Goal: Task Accomplishment & Management: Use online tool/utility

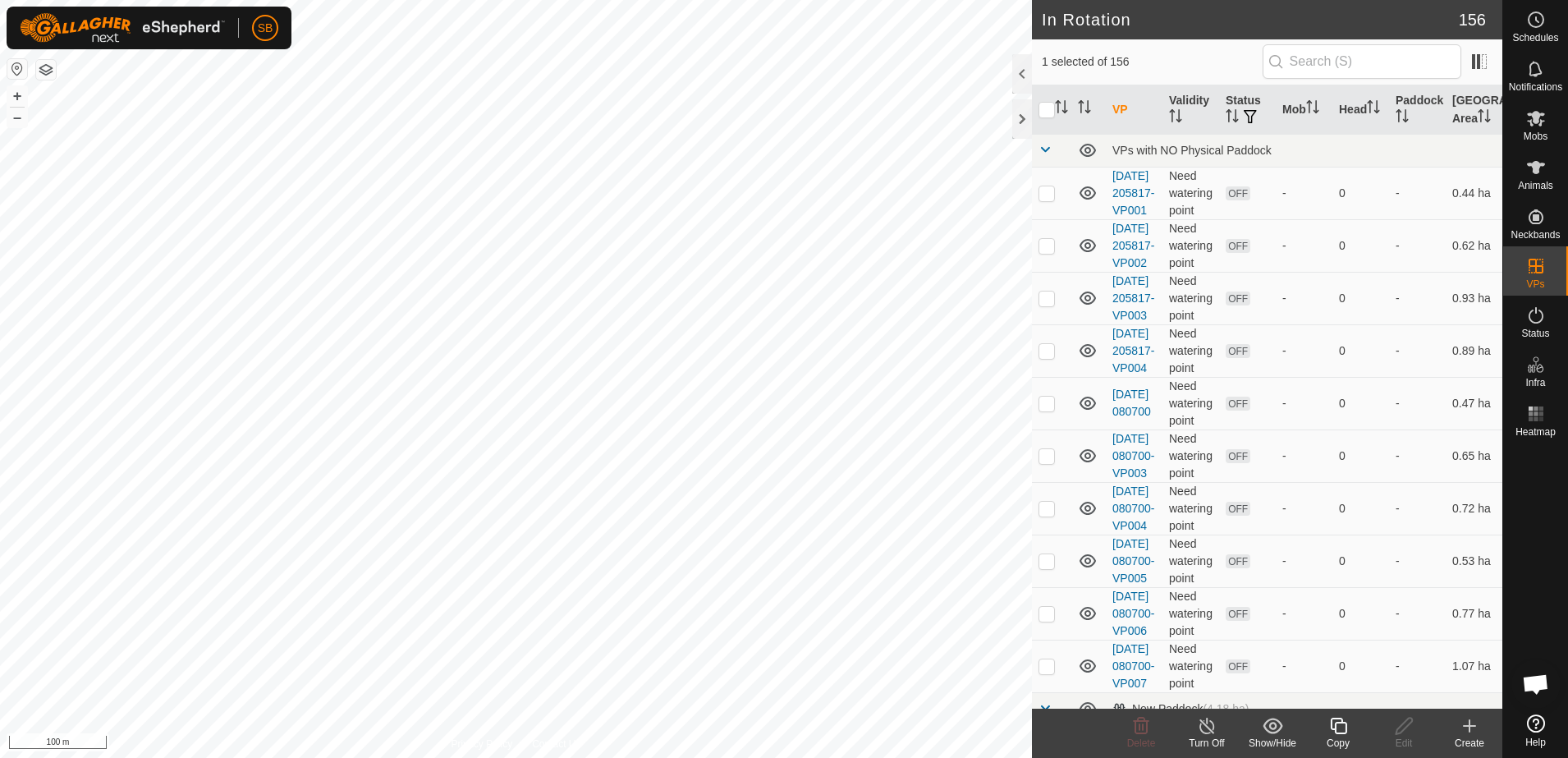
click at [1343, 724] on icon at bounding box center [1338, 726] width 20 height 20
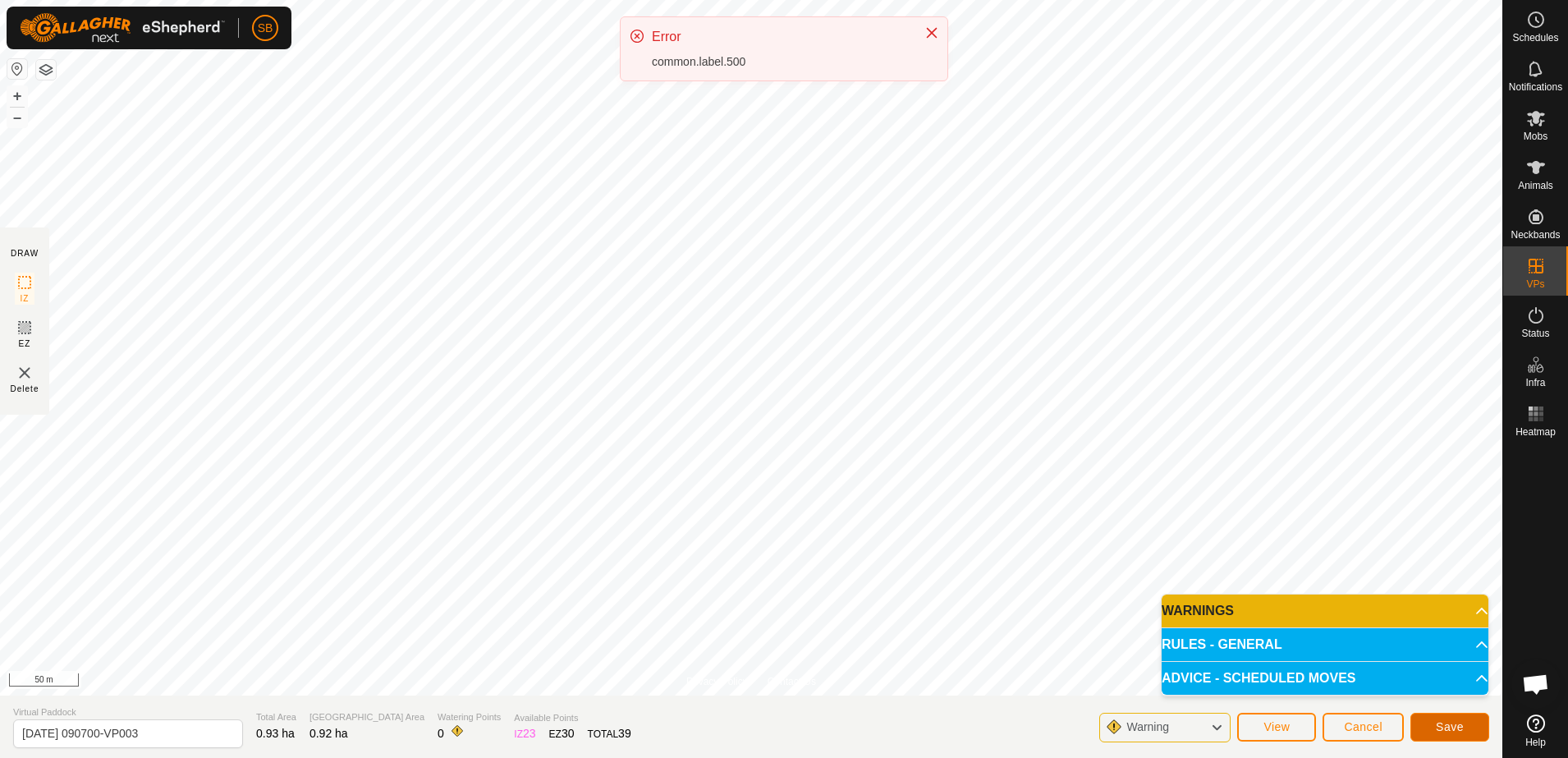
click at [1444, 723] on span "Save" at bounding box center [1450, 727] width 28 height 13
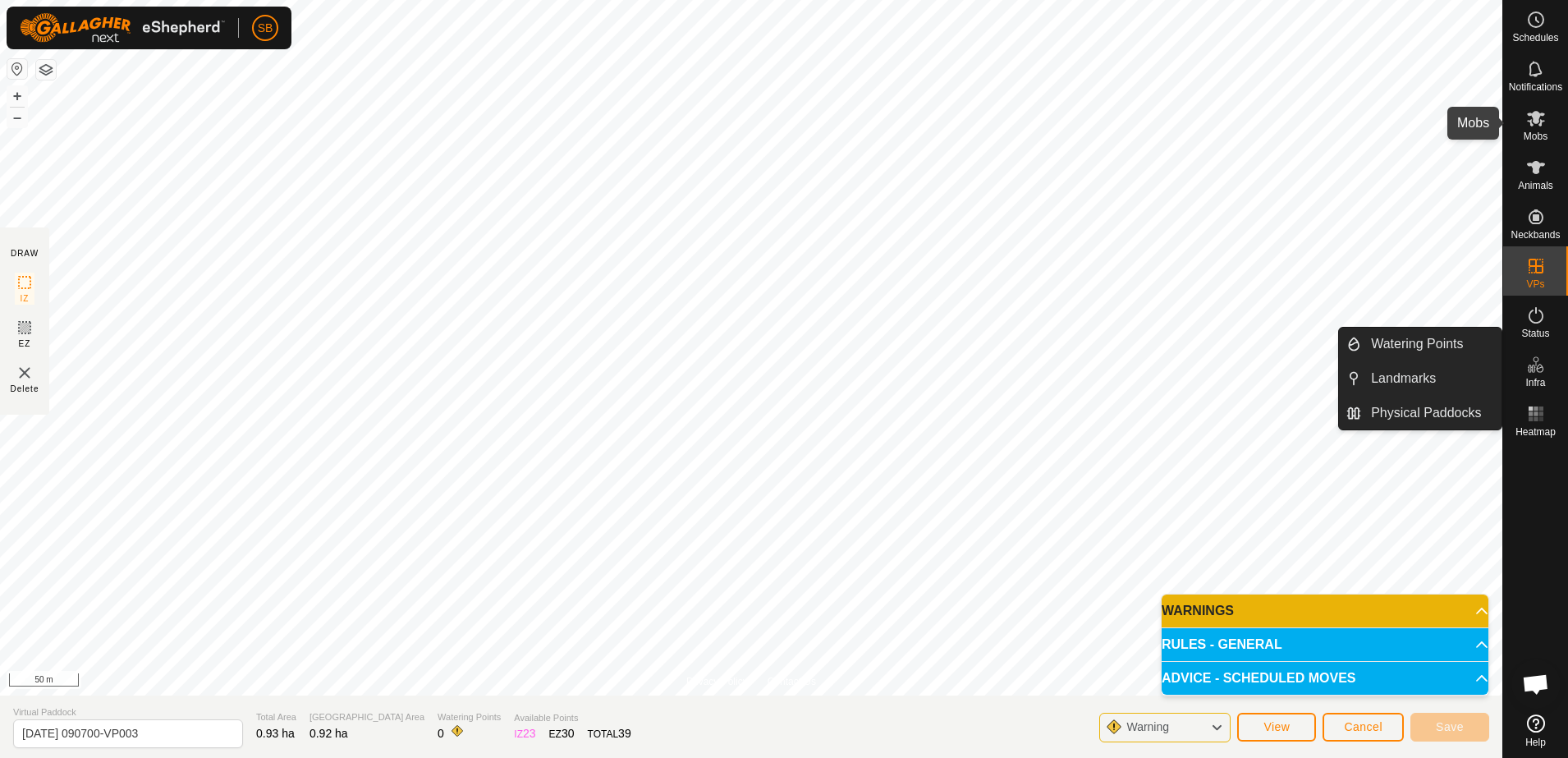
click at [1544, 125] on icon at bounding box center [1537, 118] width 20 height 20
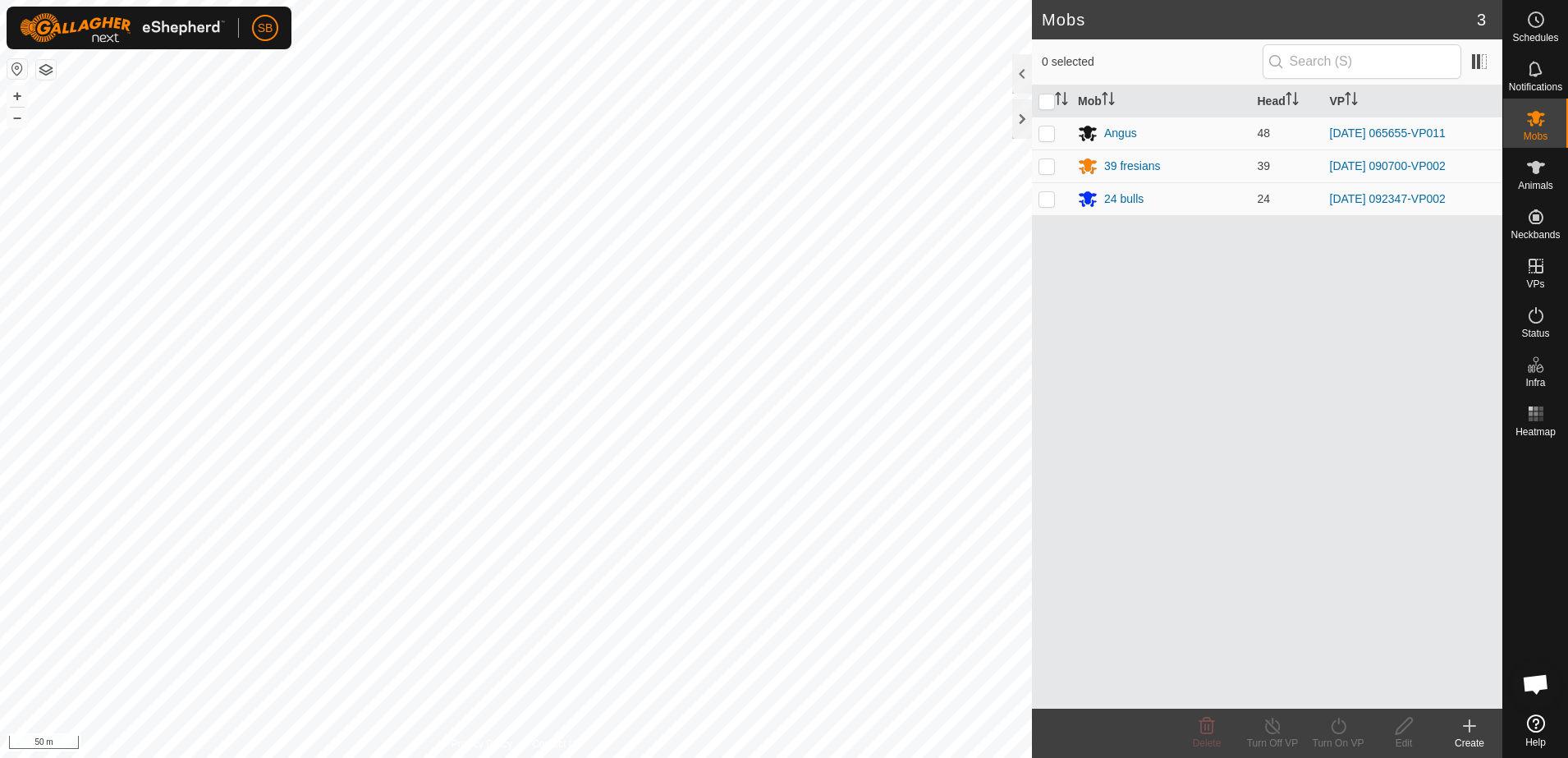
click at [1040, 161] on p-checkbox at bounding box center [1047, 166] width 16 height 13
checkbox input "true"
click at [1342, 740] on div "Turn On VP" at bounding box center [1338, 743] width 66 height 15
click at [1346, 695] on link "Now" at bounding box center [1388, 690] width 163 height 33
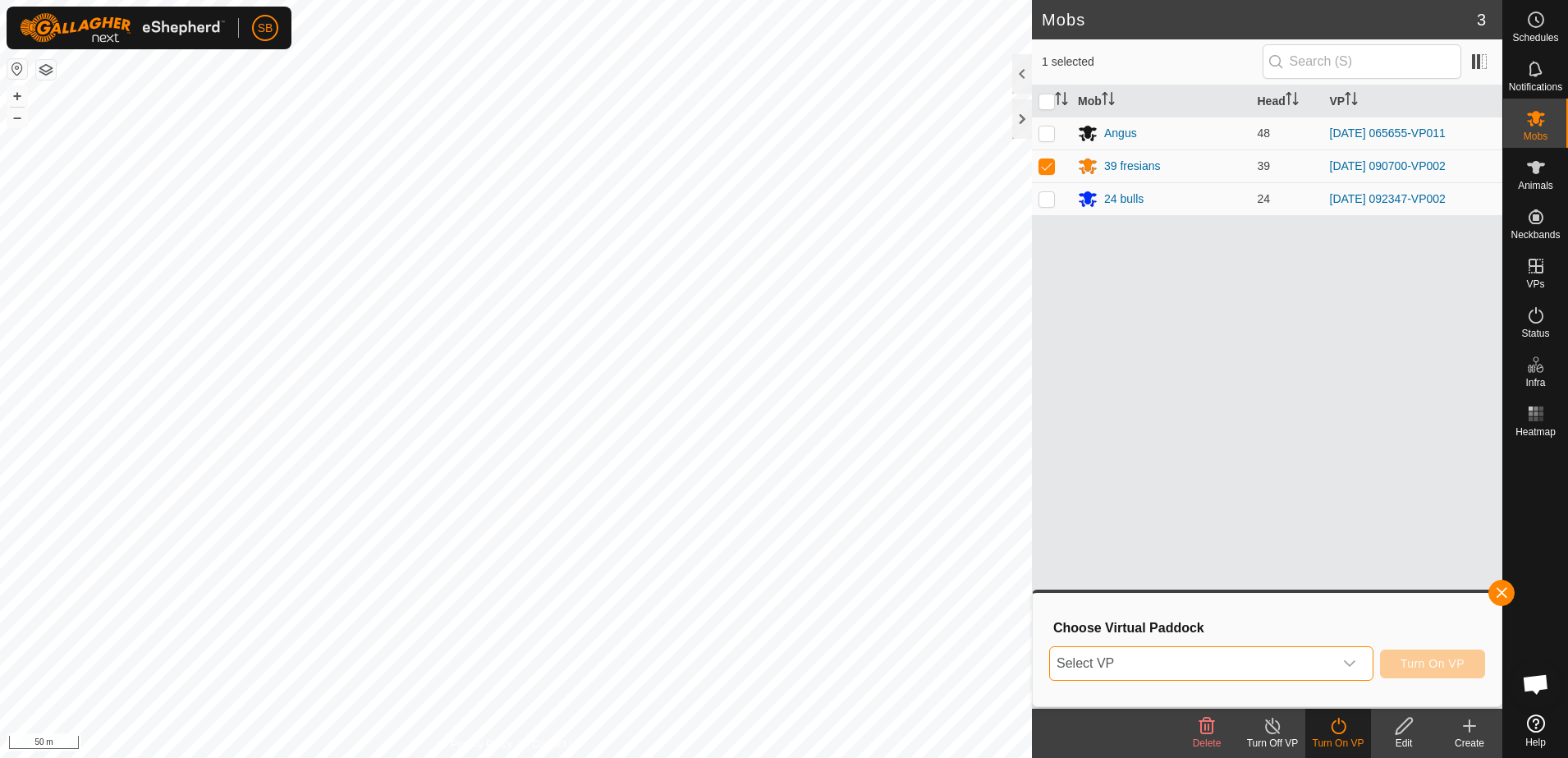
click at [1332, 661] on span "Select VP" at bounding box center [1191, 664] width 283 height 33
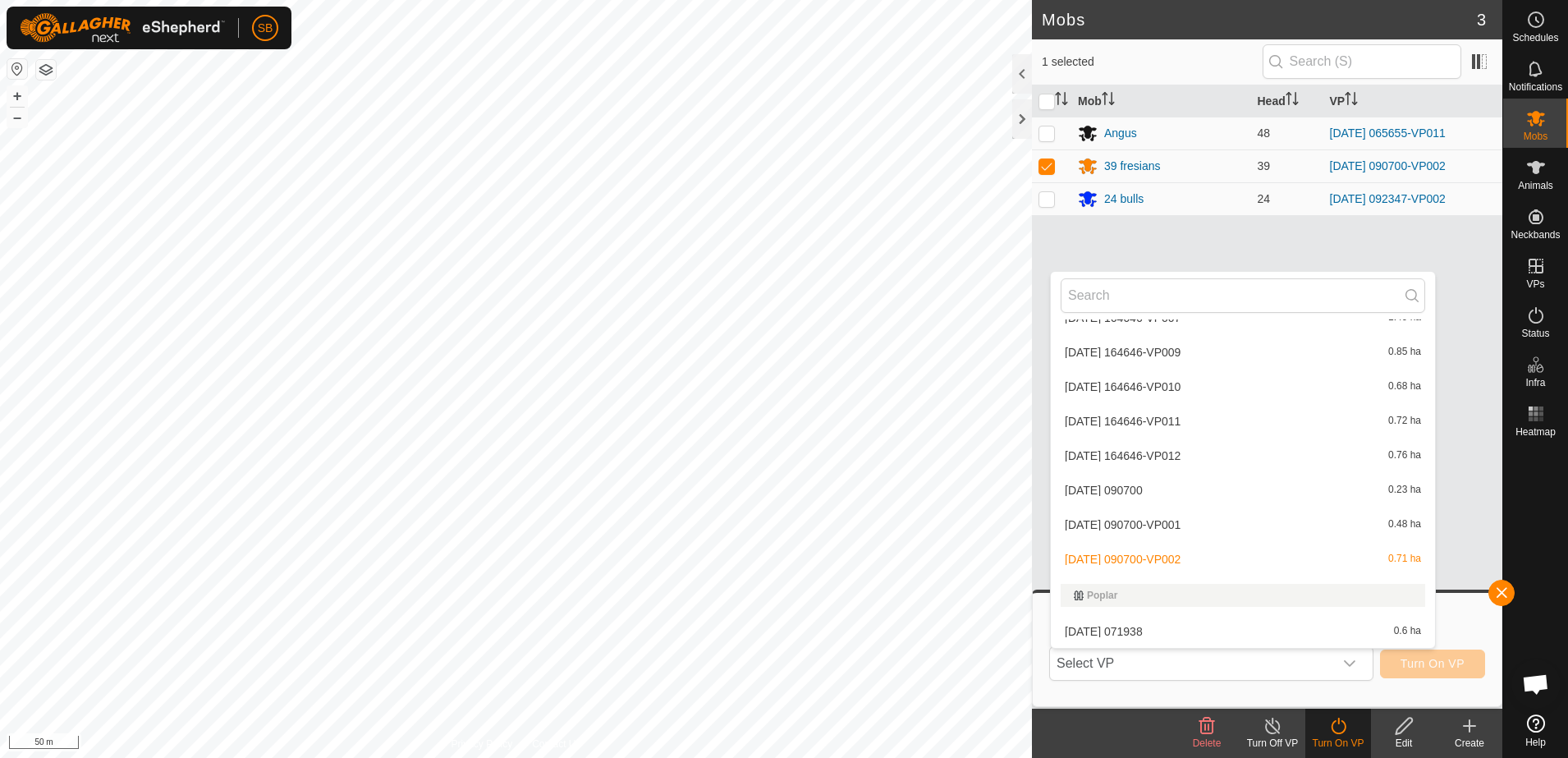
scroll to position [3840, 0]
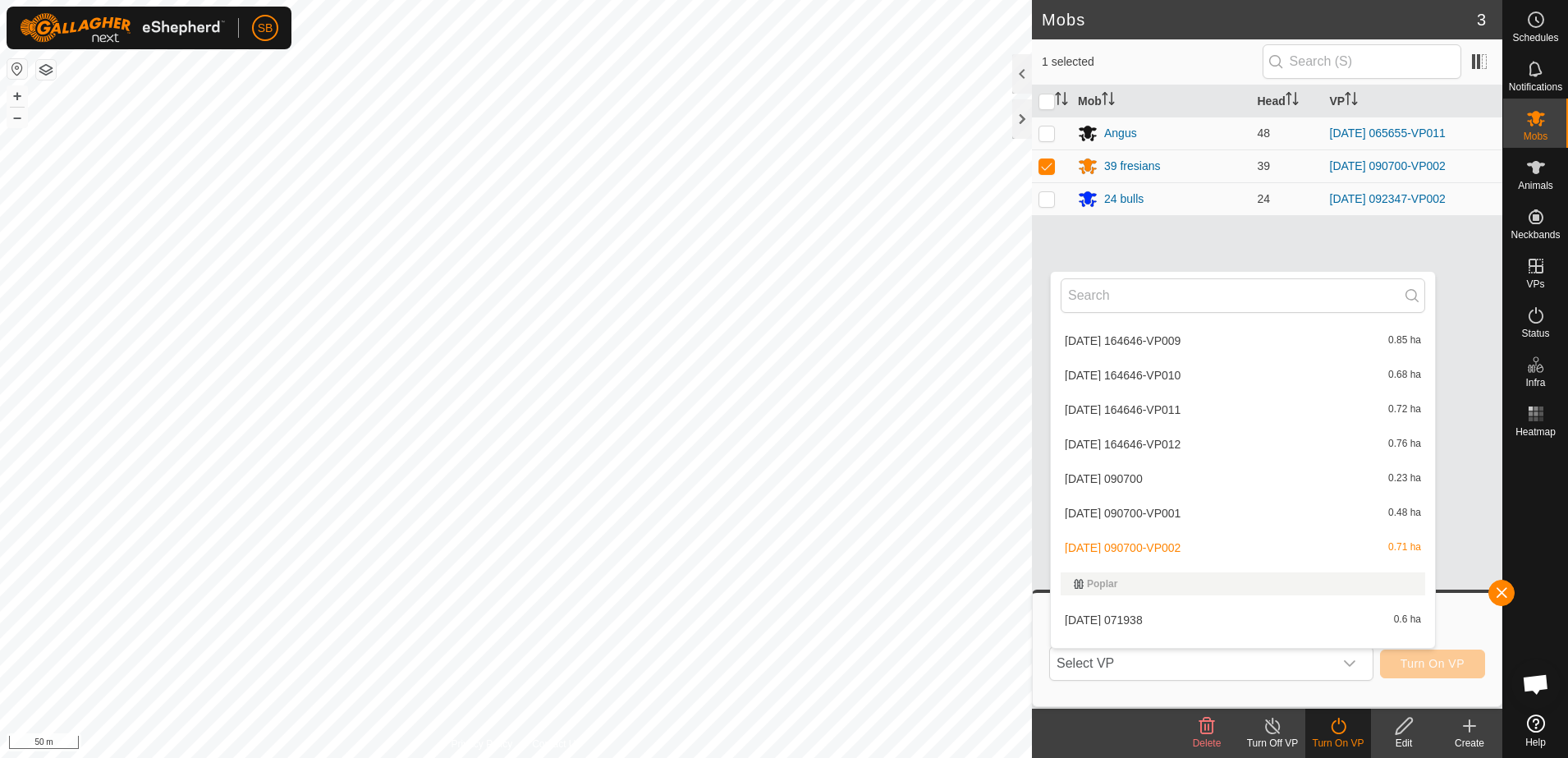
click at [1224, 555] on li "[DATE] 090700-VP002 0.71 ha" at bounding box center [1243, 547] width 384 height 33
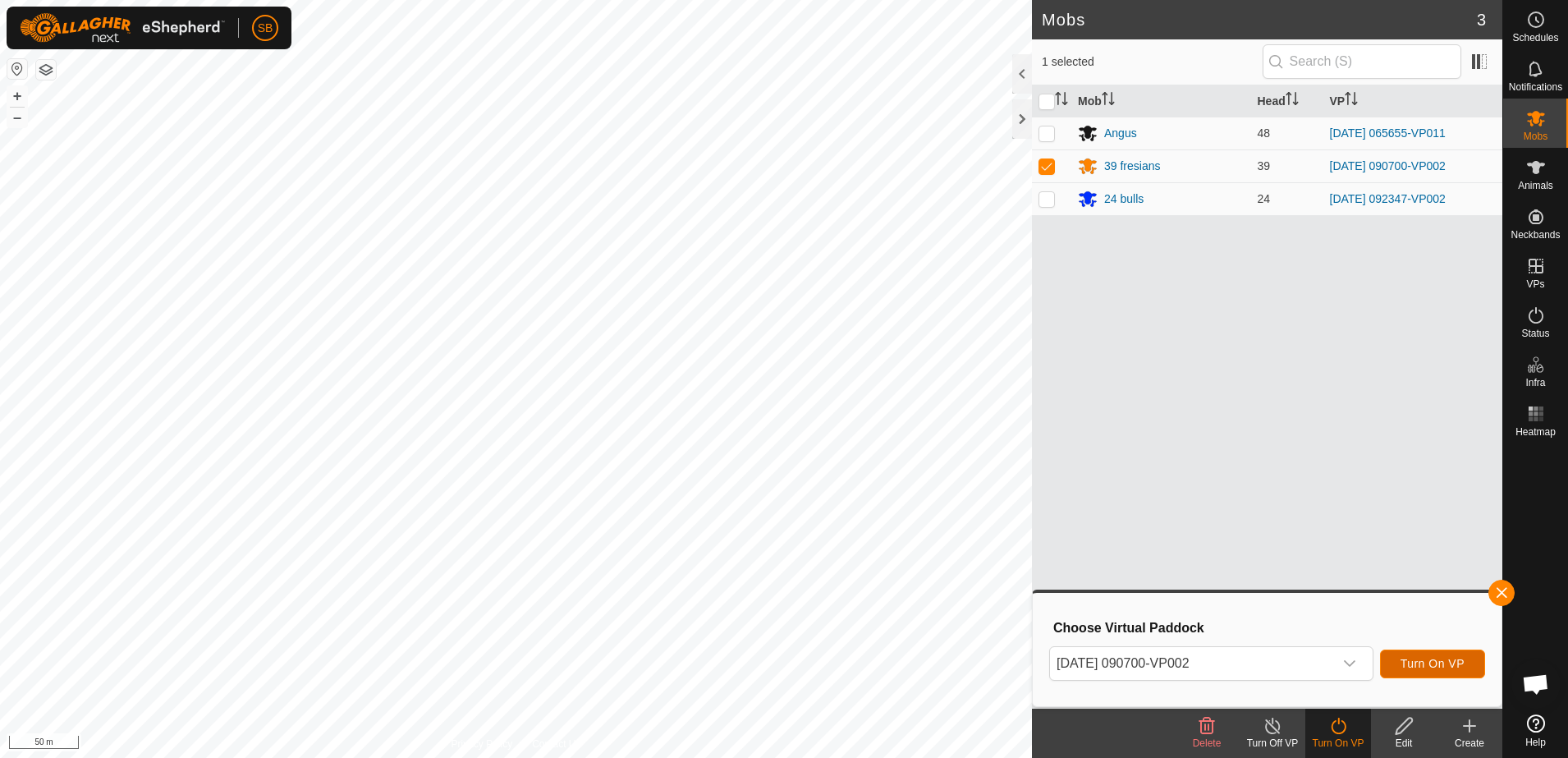
click at [1438, 661] on span "Turn On VP" at bounding box center [1433, 664] width 64 height 13
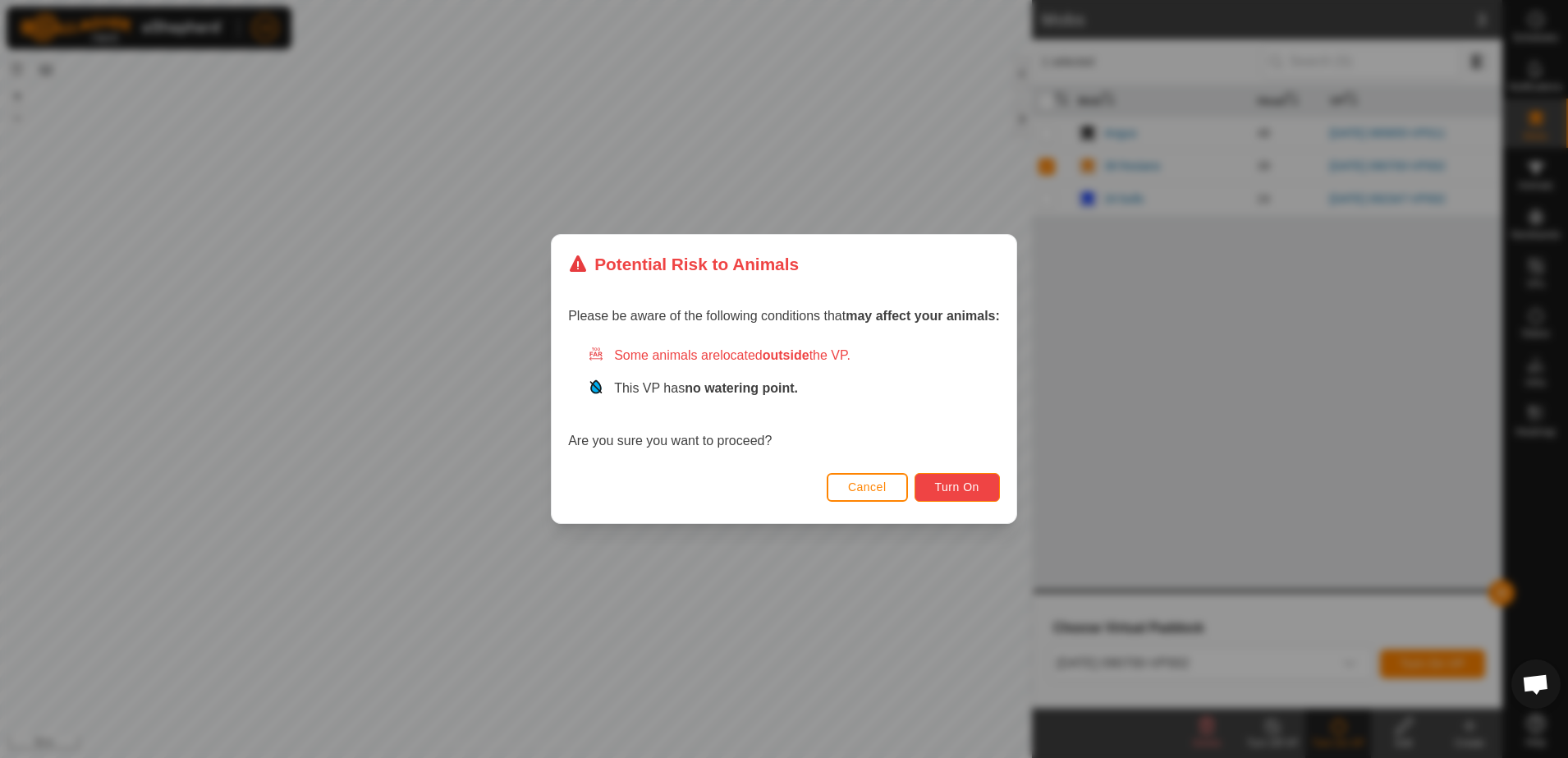
click at [946, 482] on span "Turn On" at bounding box center [957, 487] width 44 height 13
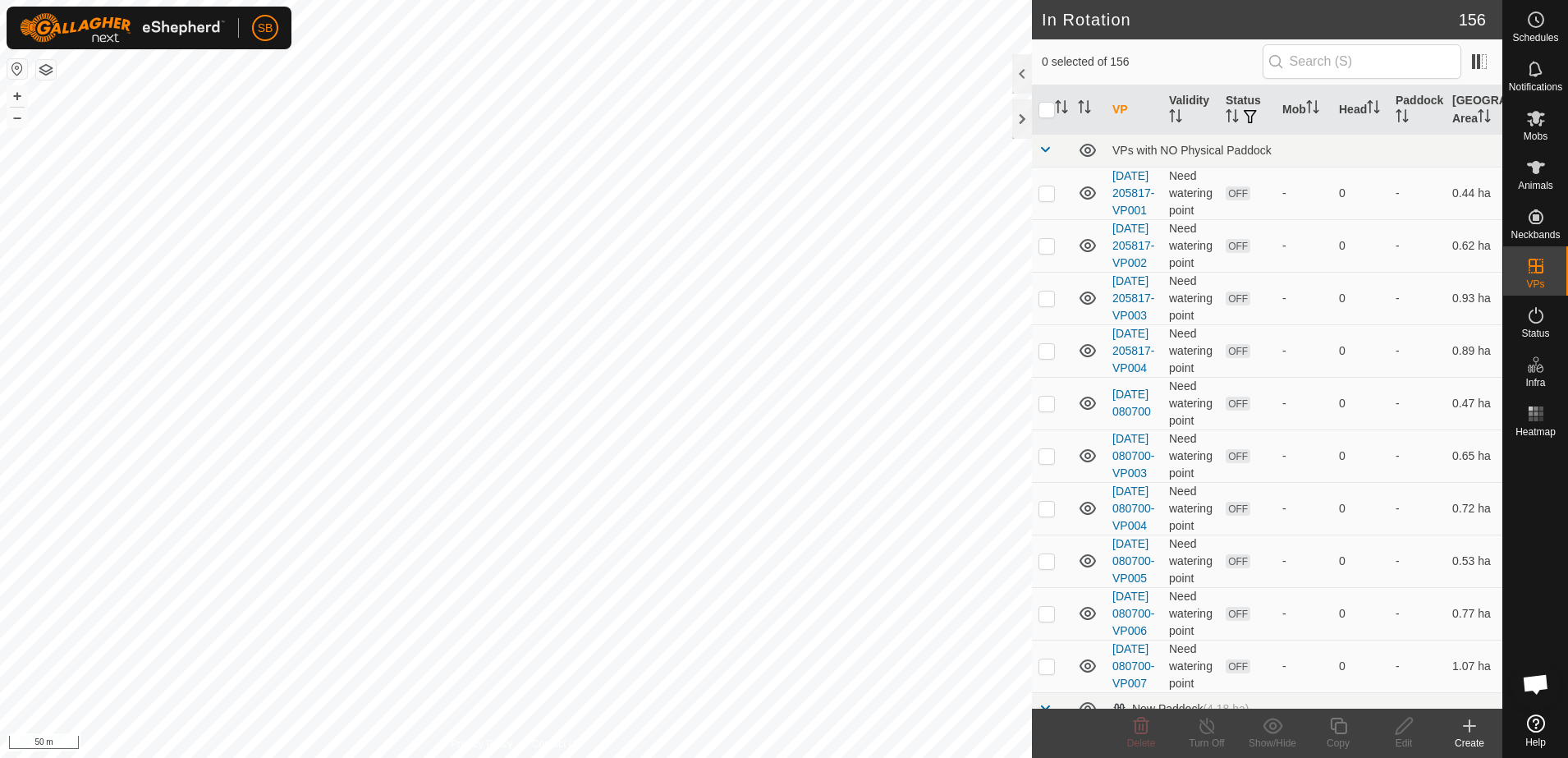
checkbox input "true"
click at [1336, 729] on icon at bounding box center [1338, 726] width 16 height 16
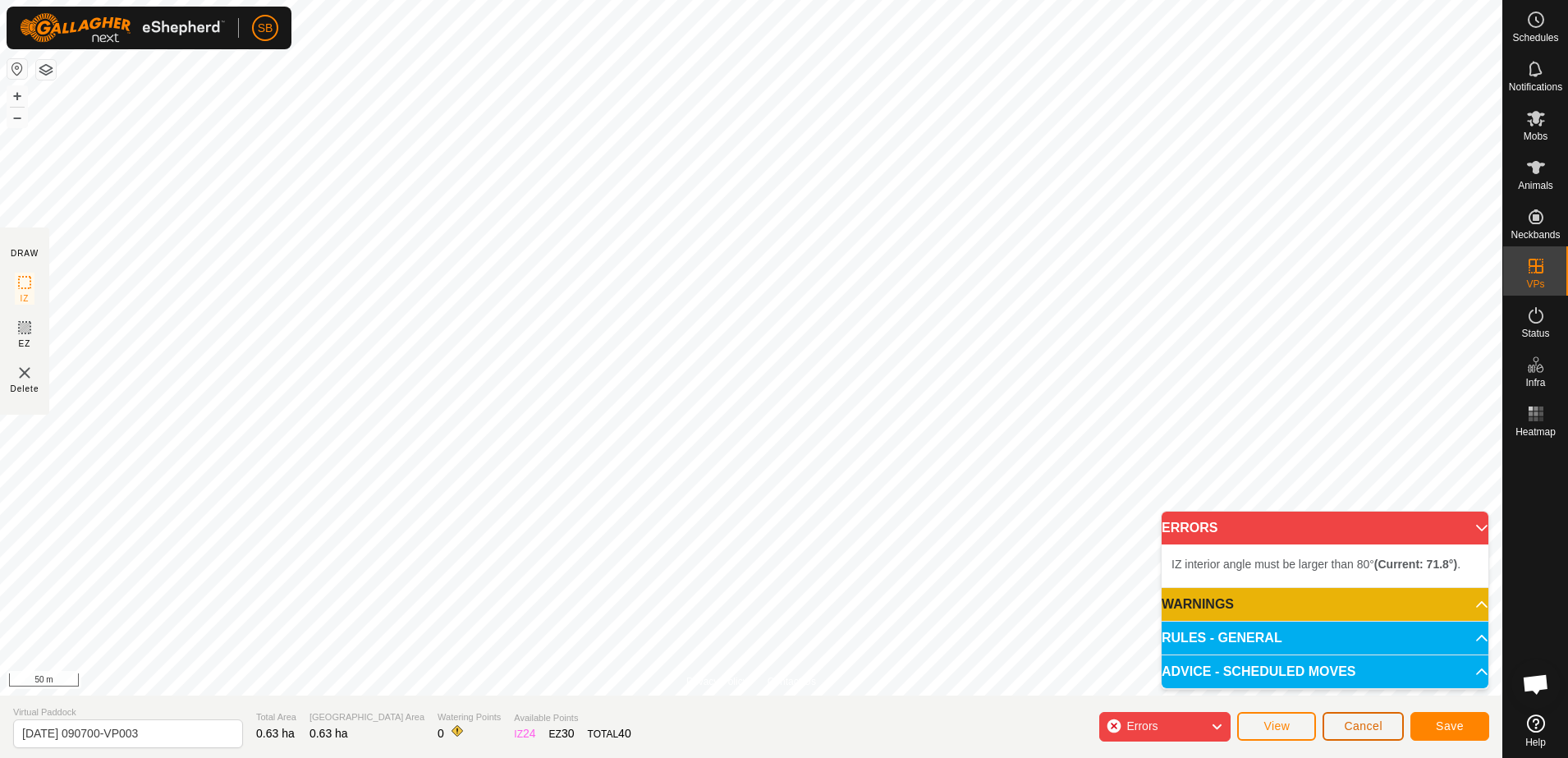
click at [1357, 729] on span "Cancel" at bounding box center [1364, 726] width 38 height 13
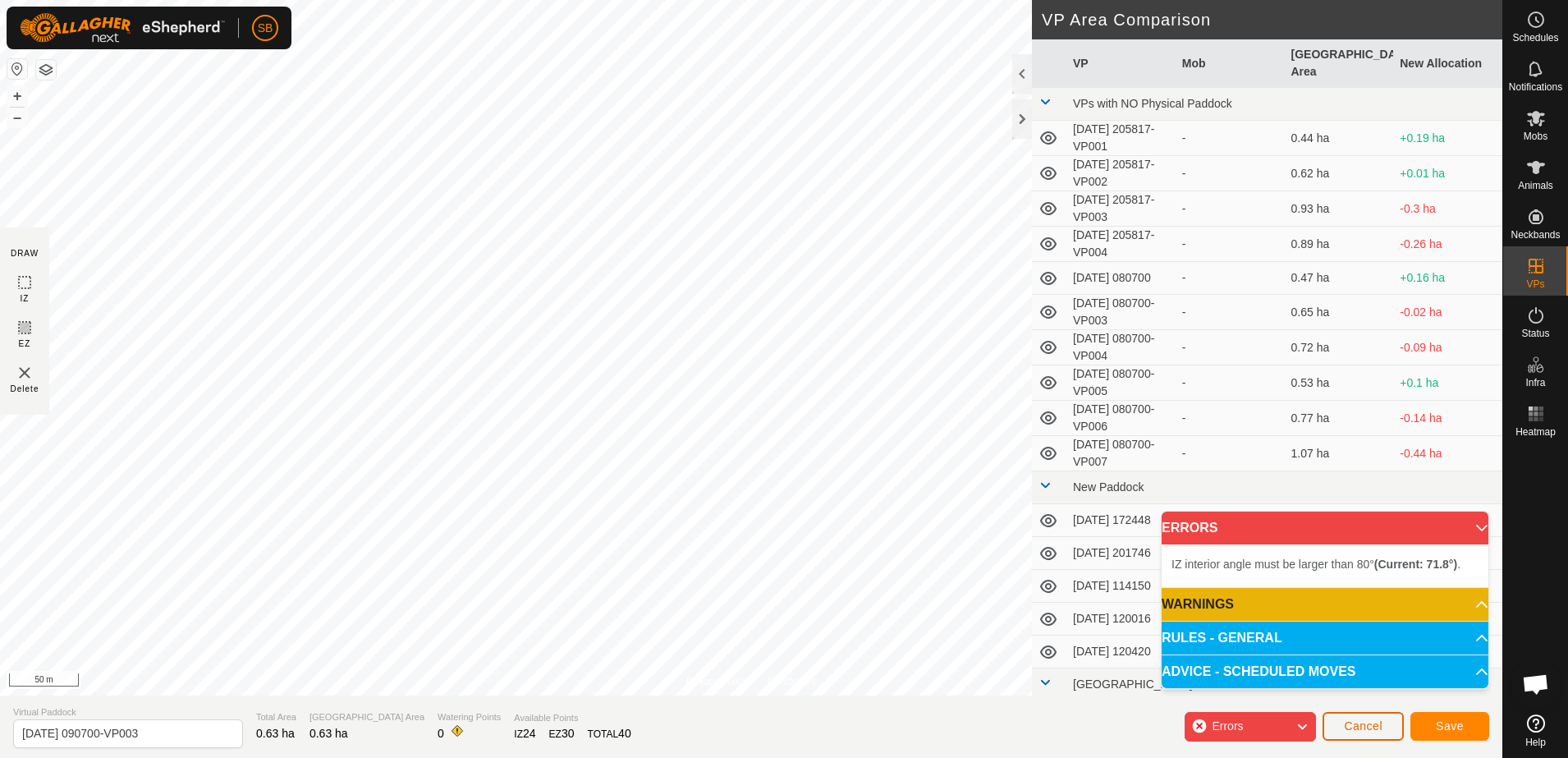
click at [1376, 731] on span "Cancel" at bounding box center [1364, 726] width 38 height 13
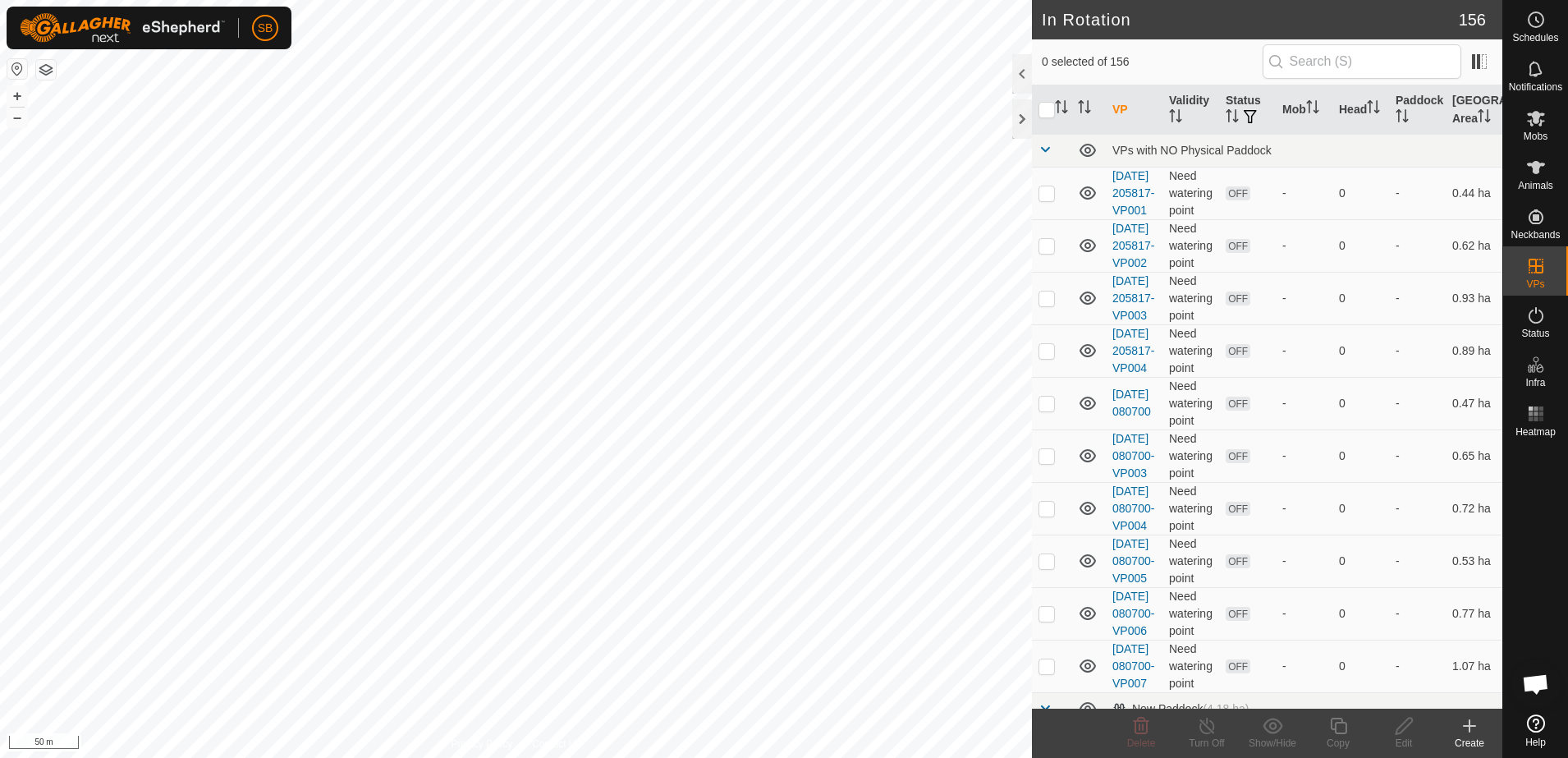
checkbox input "true"
click at [1336, 730] on icon at bounding box center [1338, 726] width 16 height 16
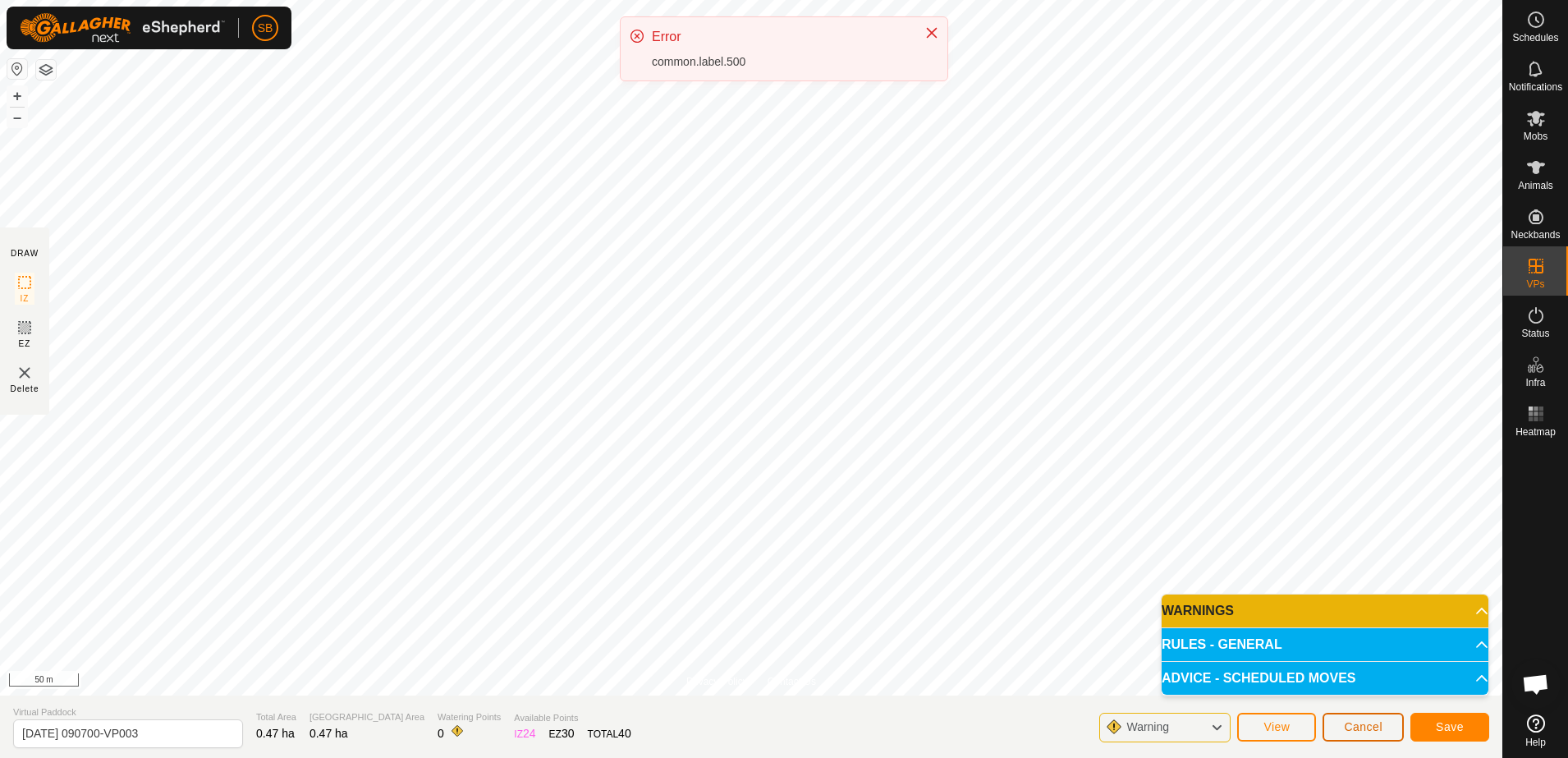
click at [1361, 736] on button "Cancel" at bounding box center [1363, 727] width 81 height 28
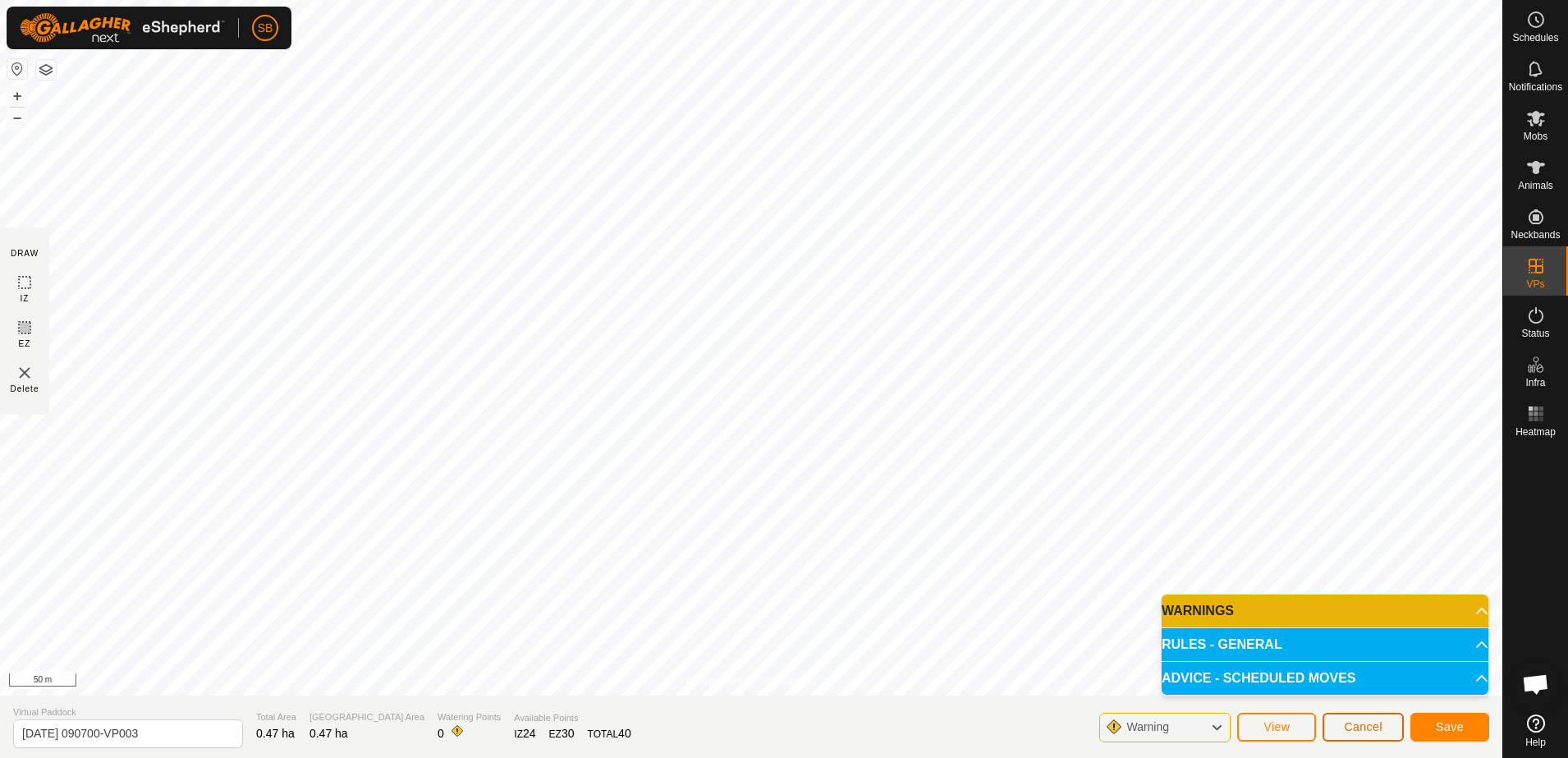
click at [1347, 731] on span "Cancel" at bounding box center [1364, 727] width 38 height 13
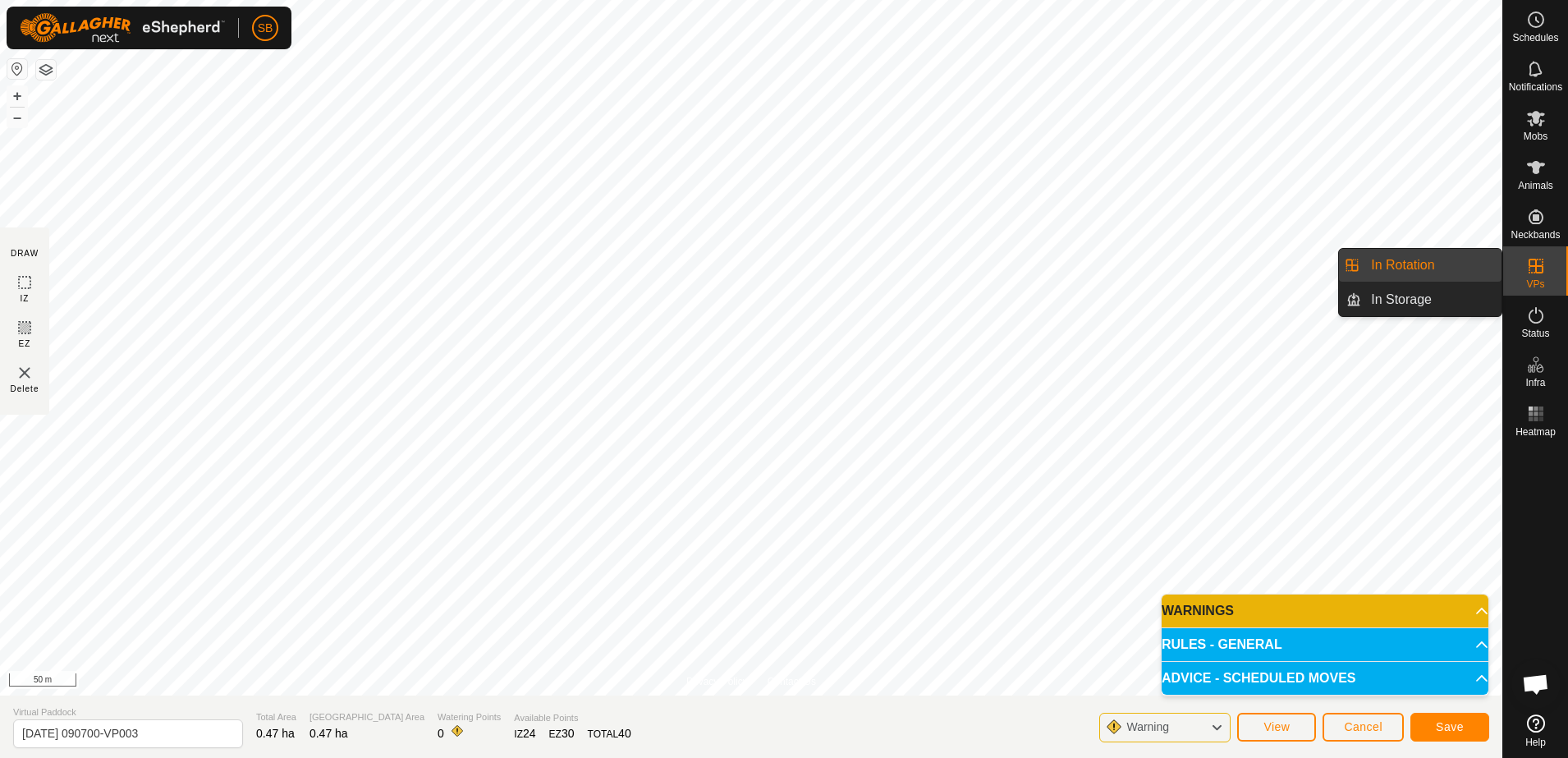
click at [1541, 276] on icon at bounding box center [1537, 266] width 20 height 20
click at [1437, 252] on link "In Rotation" at bounding box center [1431, 265] width 140 height 33
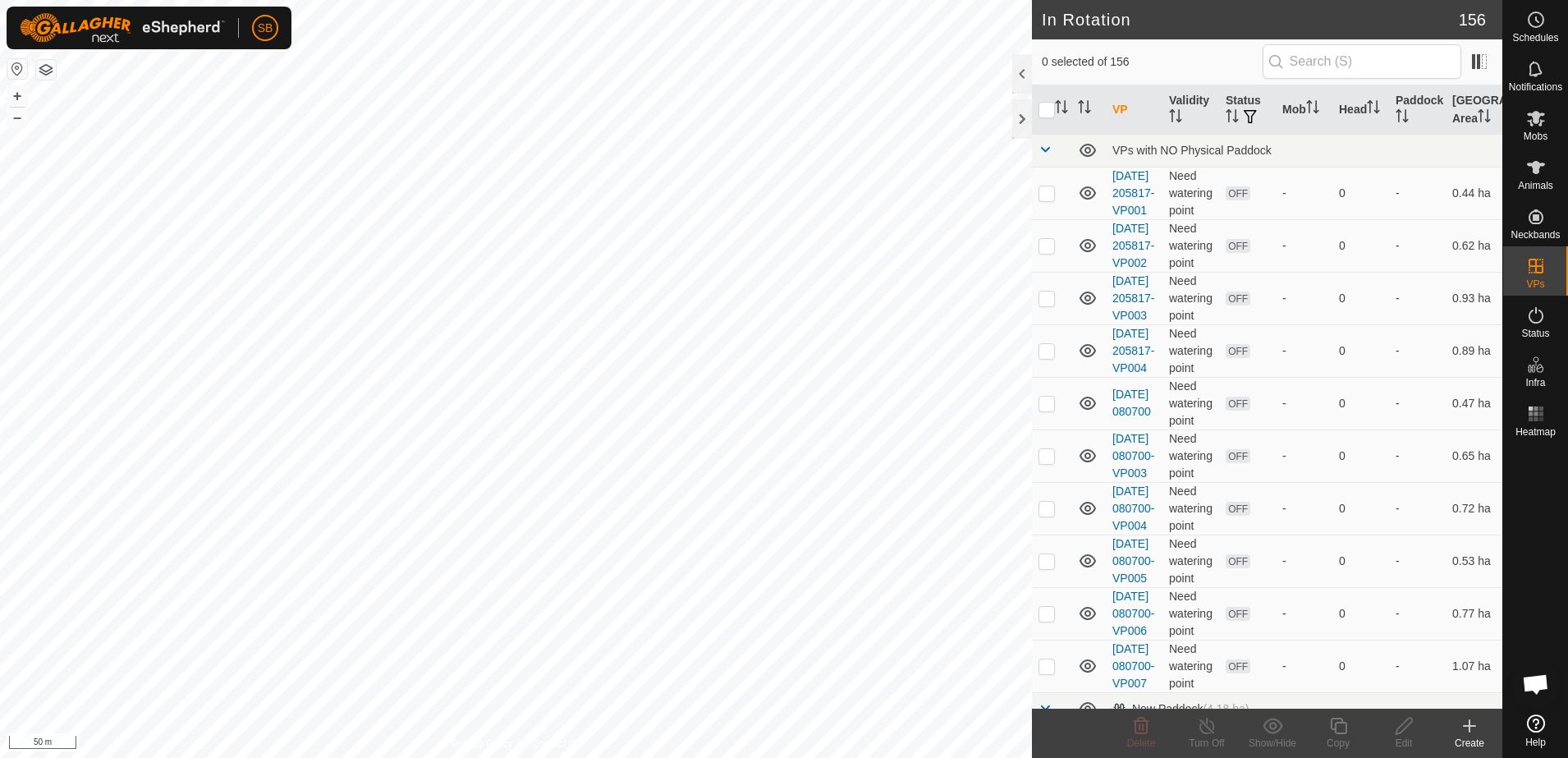
checkbox input "true"
click at [1335, 736] on div "Copy" at bounding box center [1338, 743] width 66 height 15
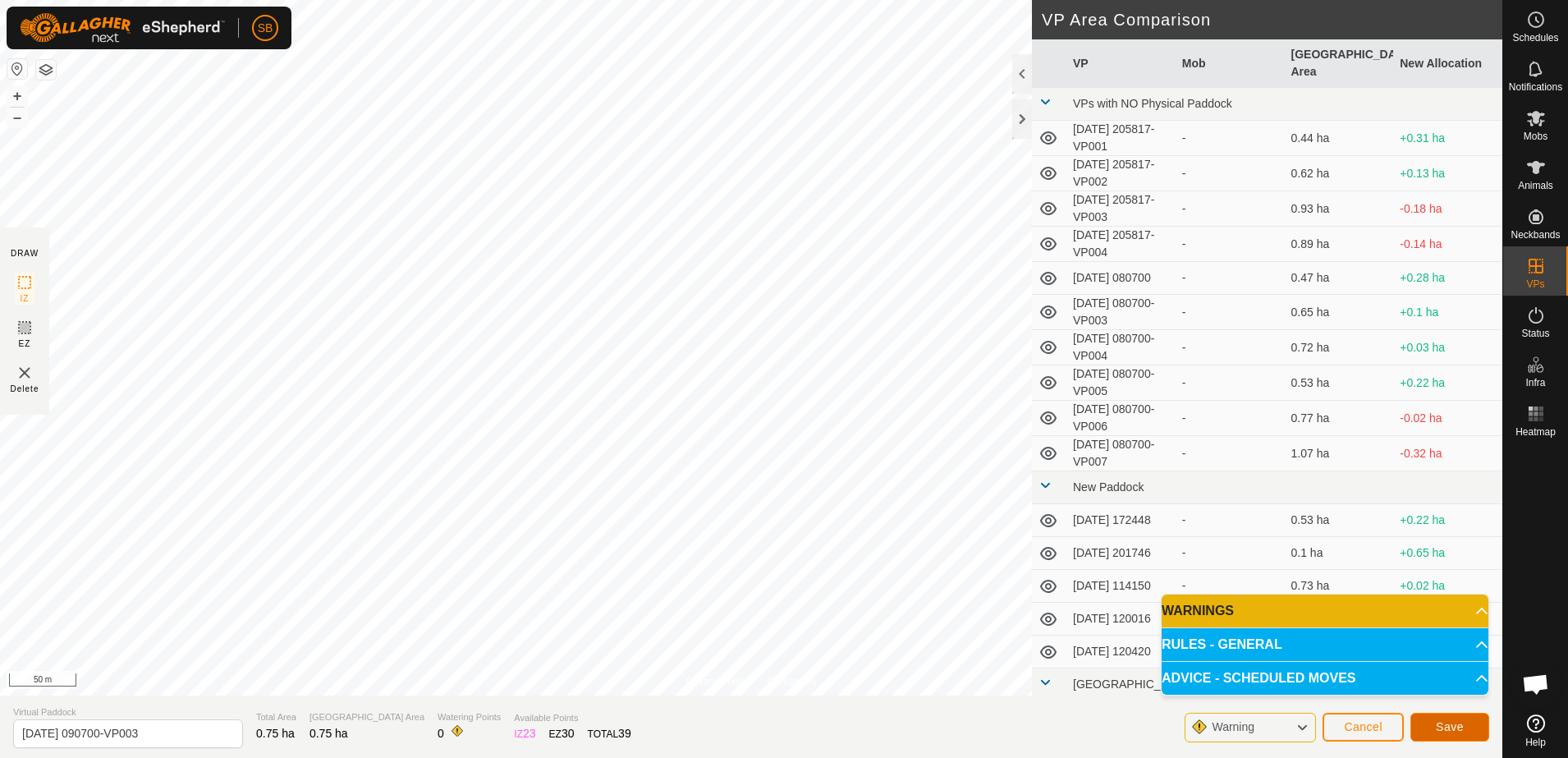
click at [1433, 725] on button "Save" at bounding box center [1450, 727] width 79 height 28
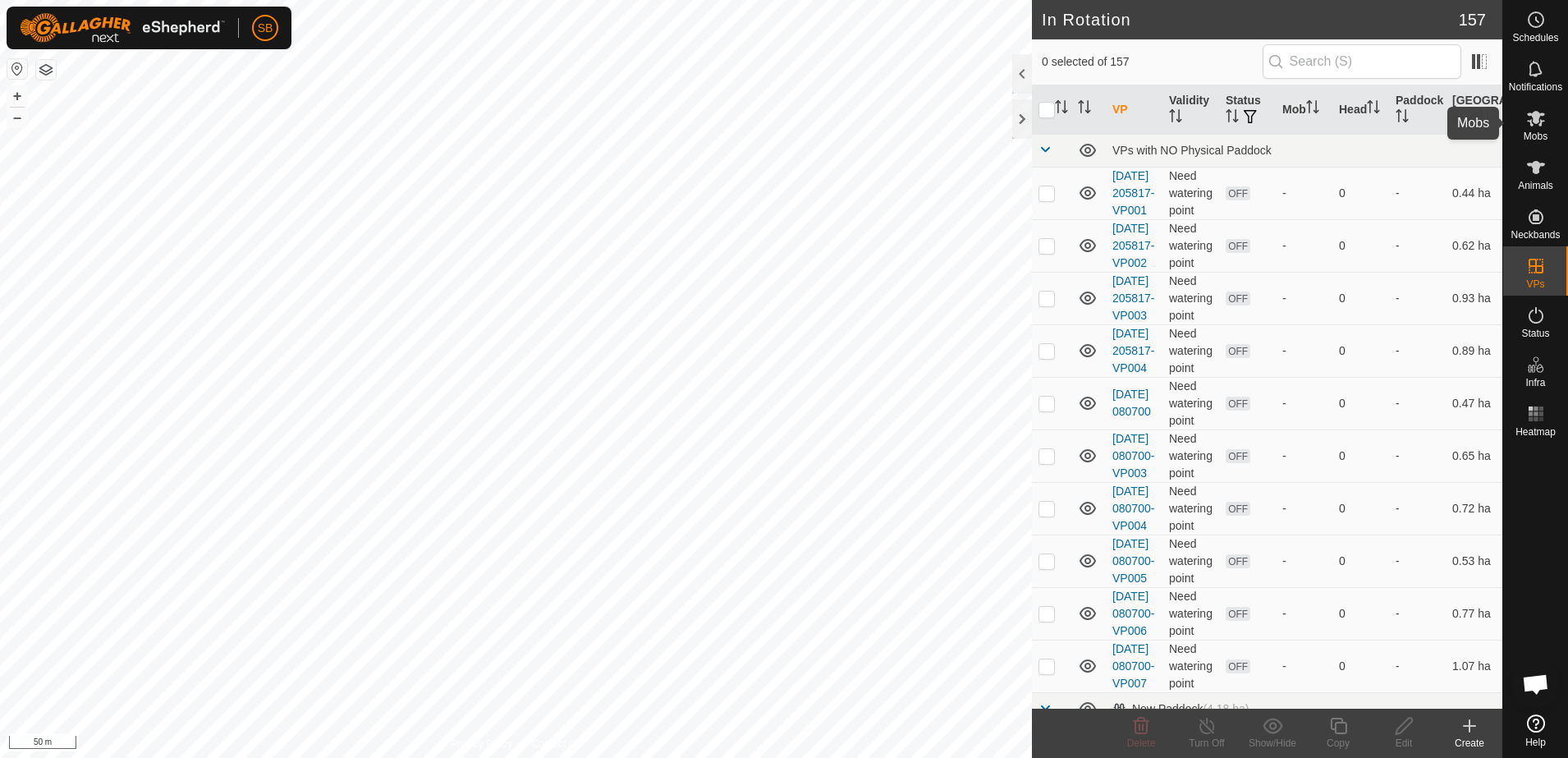
click at [1528, 124] on icon at bounding box center [1537, 118] width 20 height 20
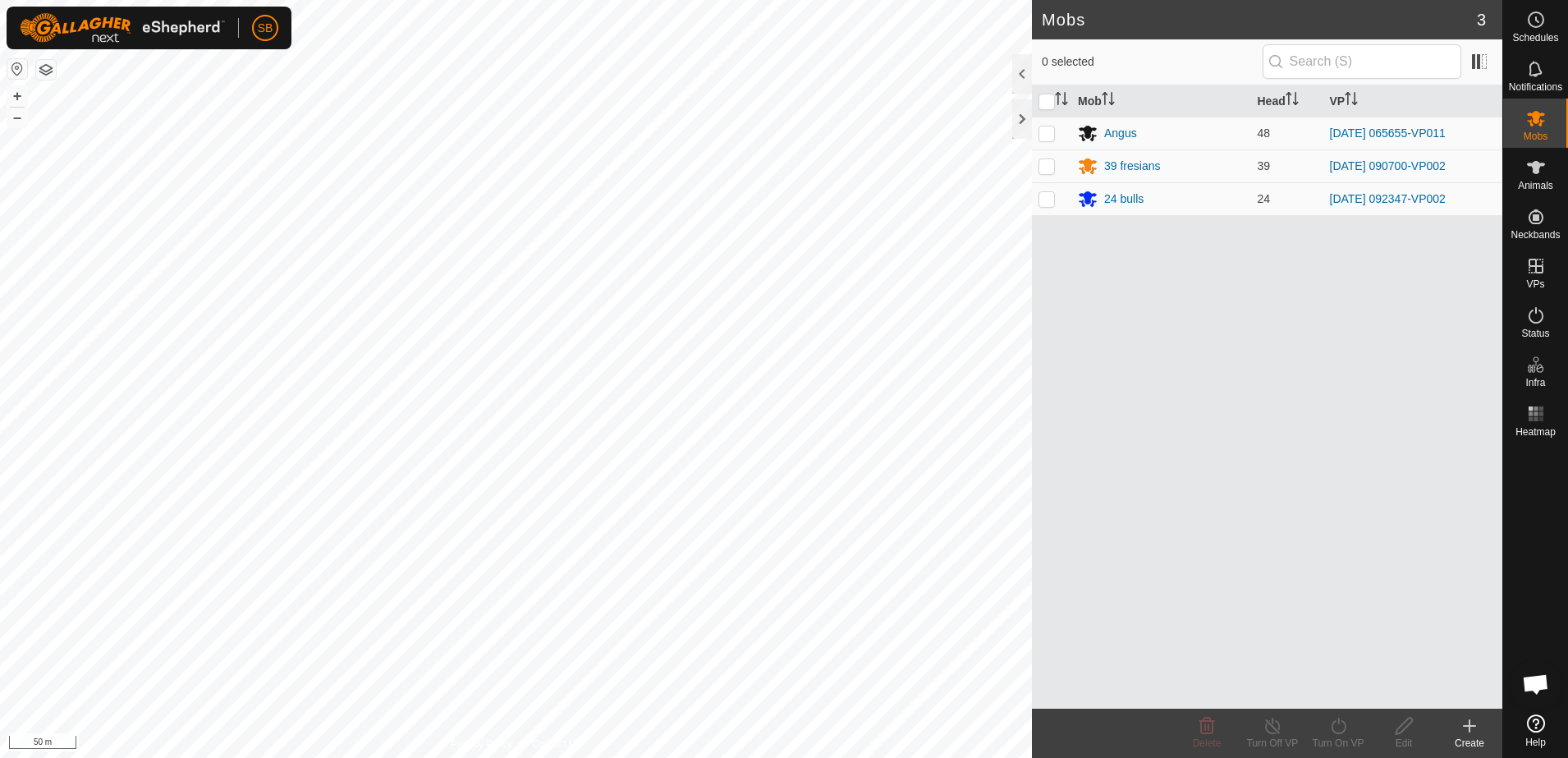
click at [1040, 170] on p-checkbox at bounding box center [1047, 166] width 16 height 13
checkbox input "true"
click at [1337, 730] on icon at bounding box center [1338, 726] width 20 height 20
click at [1340, 690] on link "Now" at bounding box center [1388, 690] width 163 height 33
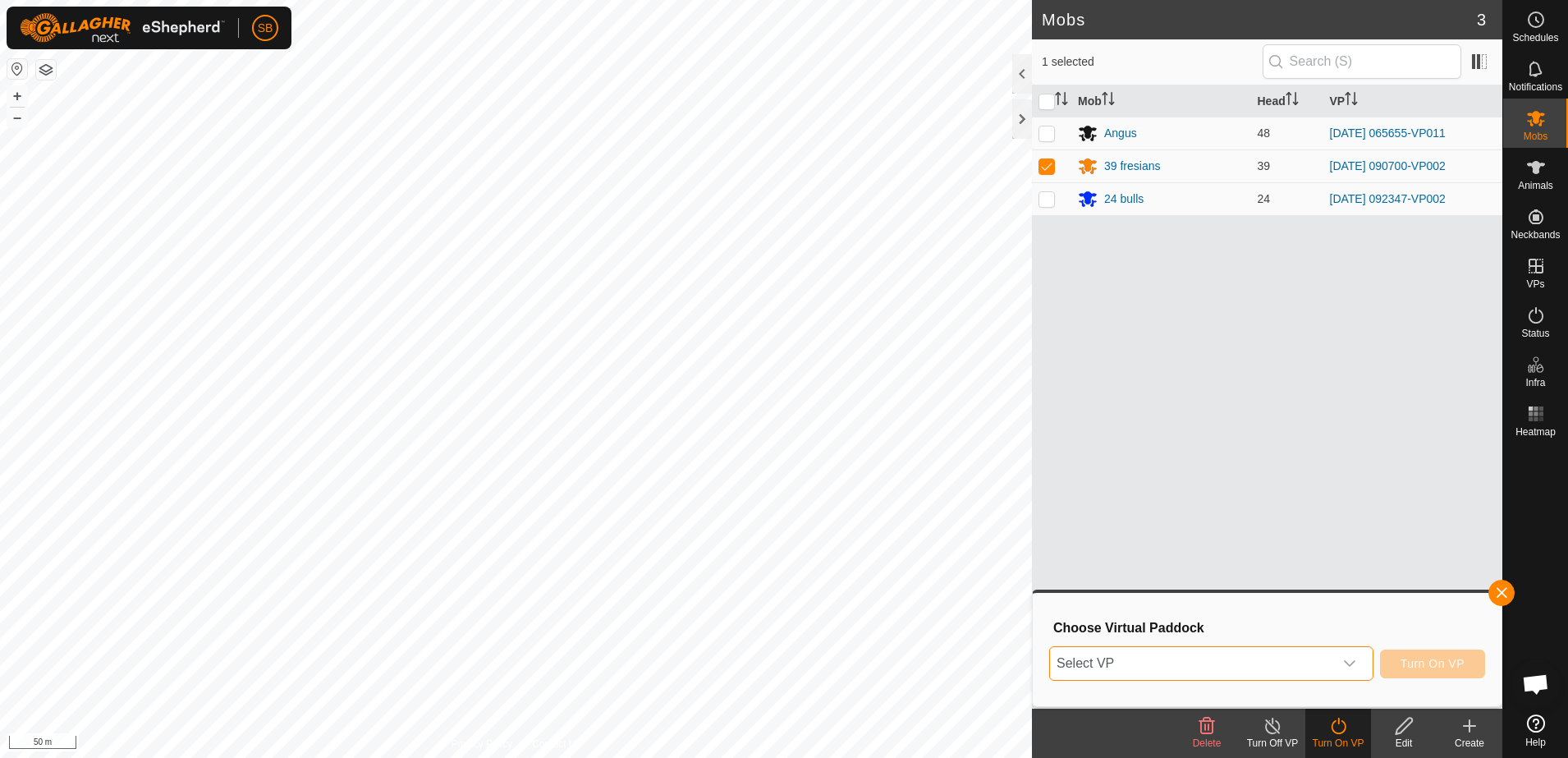
click at [1253, 663] on span "Select VP" at bounding box center [1191, 664] width 283 height 33
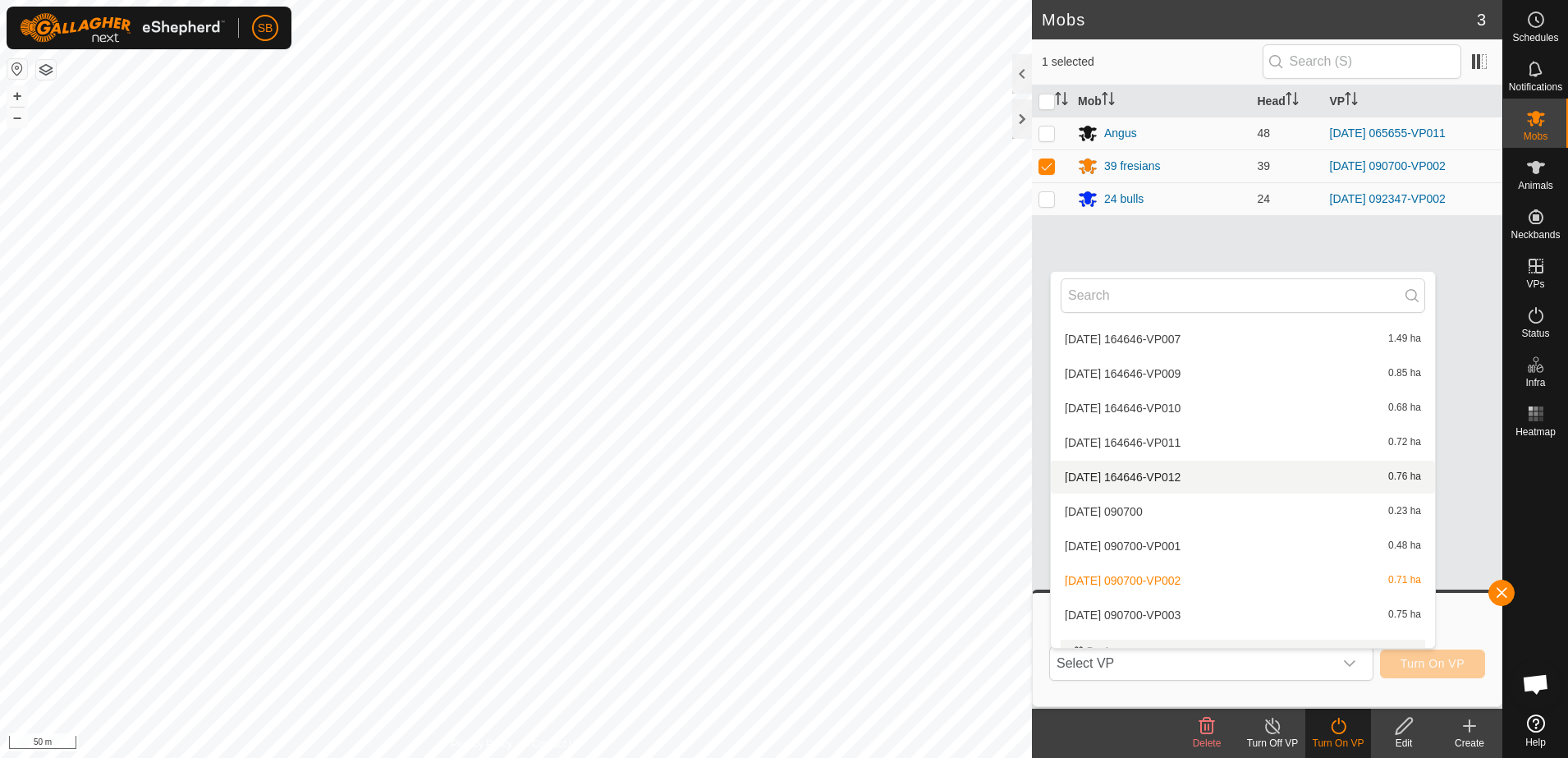
scroll to position [3919, 0]
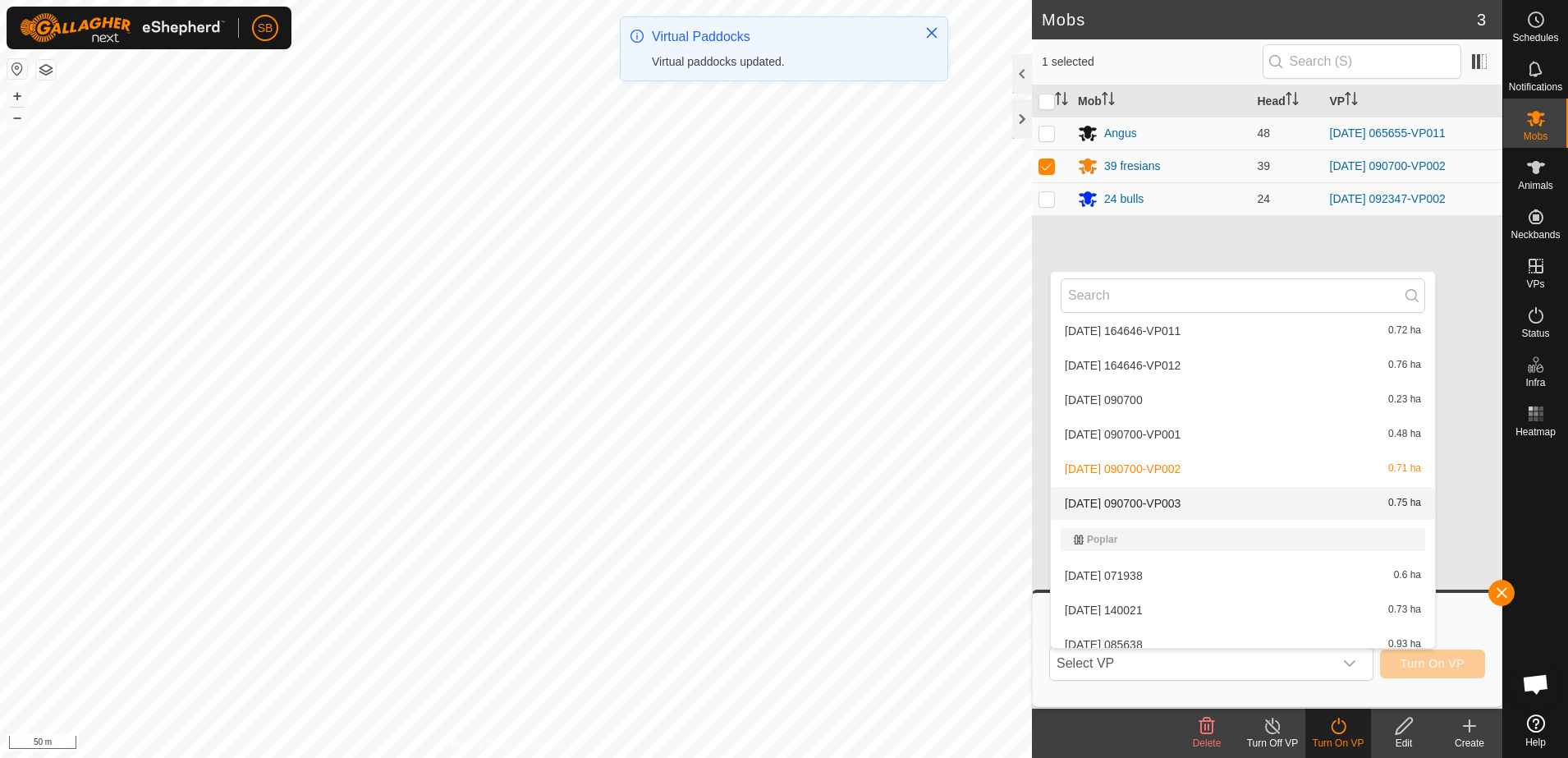
click at [1184, 496] on li "[DATE] 090700-VP003 0.75 ha" at bounding box center [1243, 504] width 384 height 33
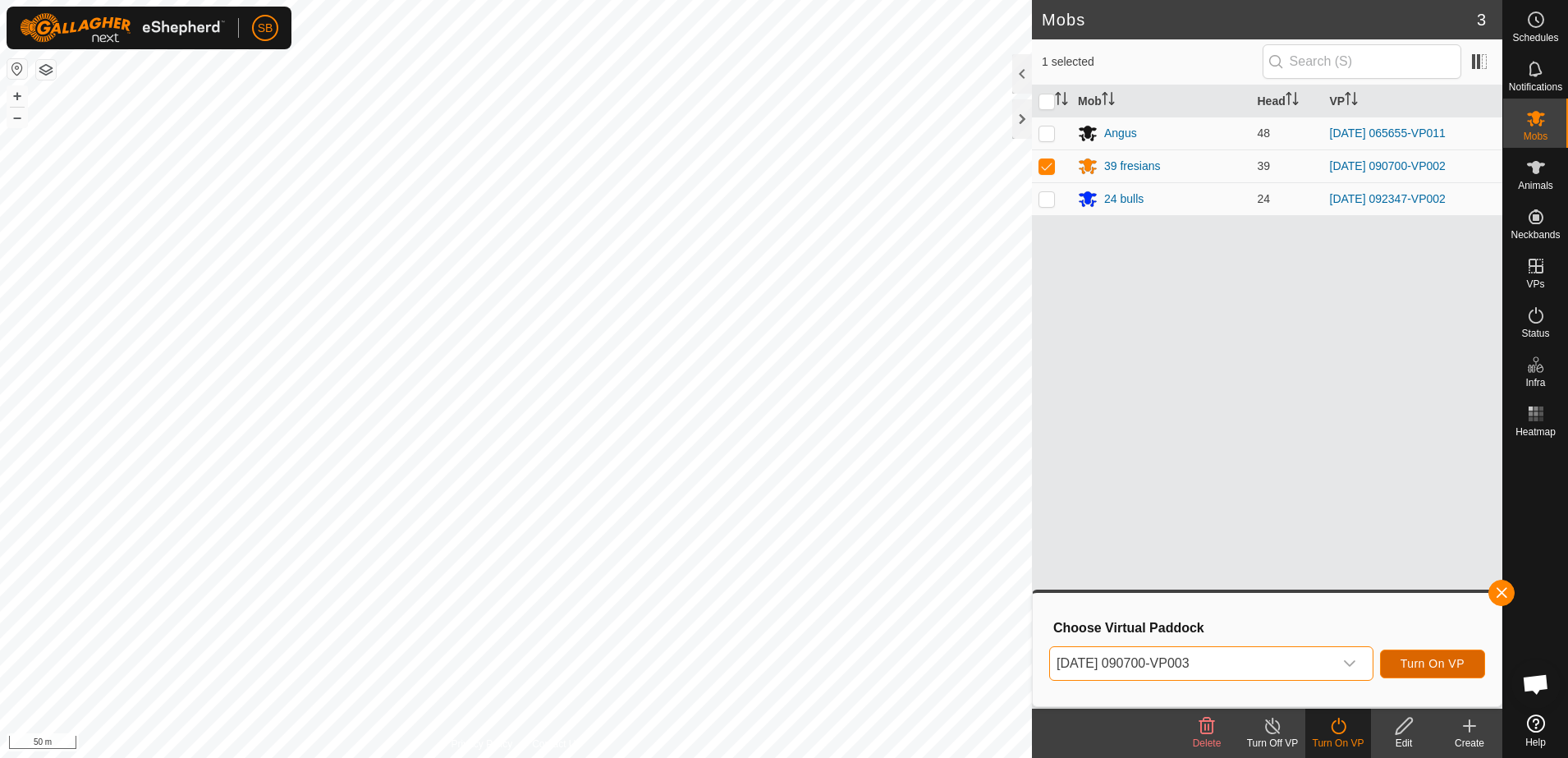
click at [1425, 665] on span "Turn On VP" at bounding box center [1433, 664] width 64 height 13
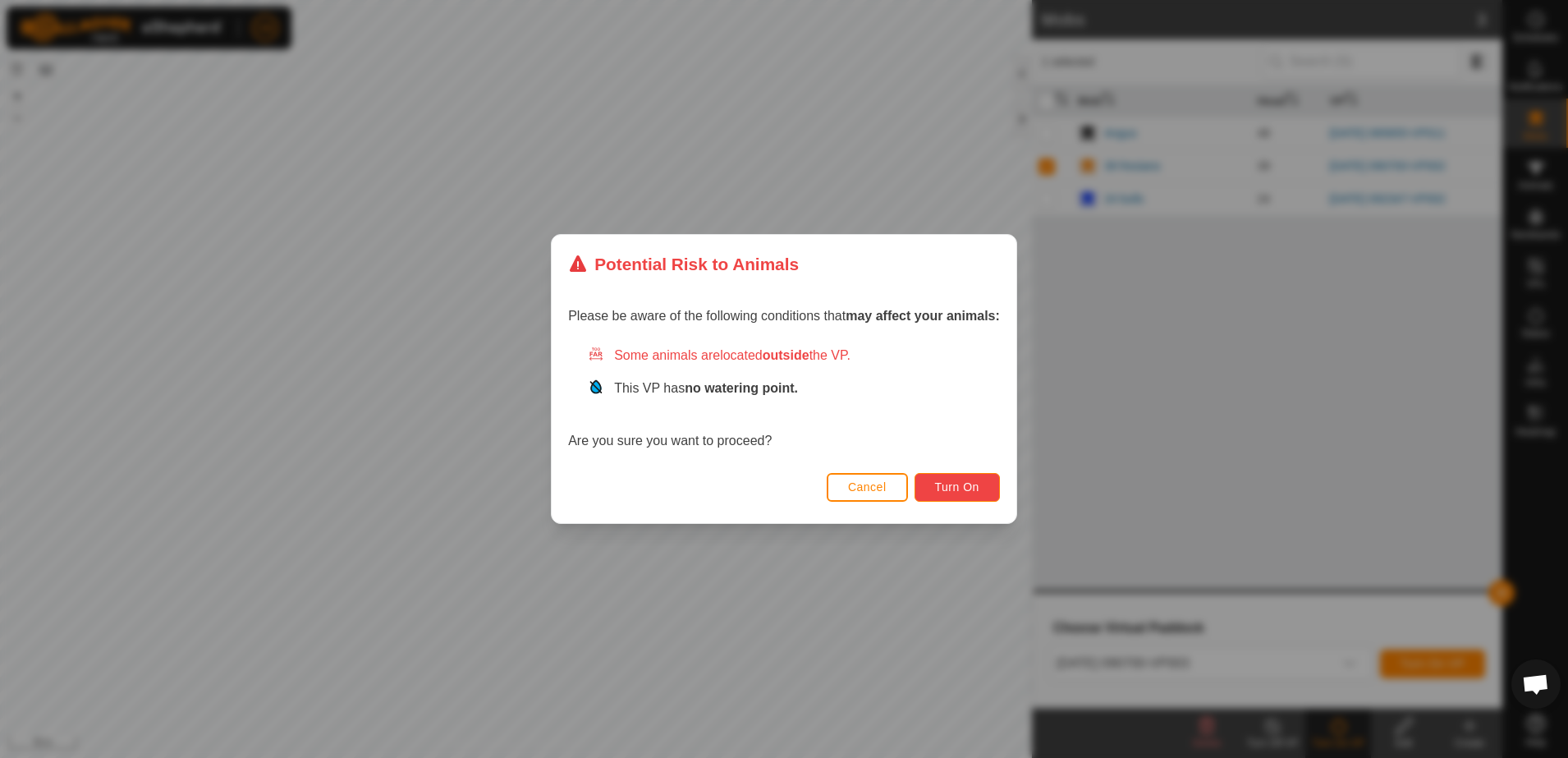
click at [986, 493] on button "Turn On" at bounding box center [957, 487] width 85 height 28
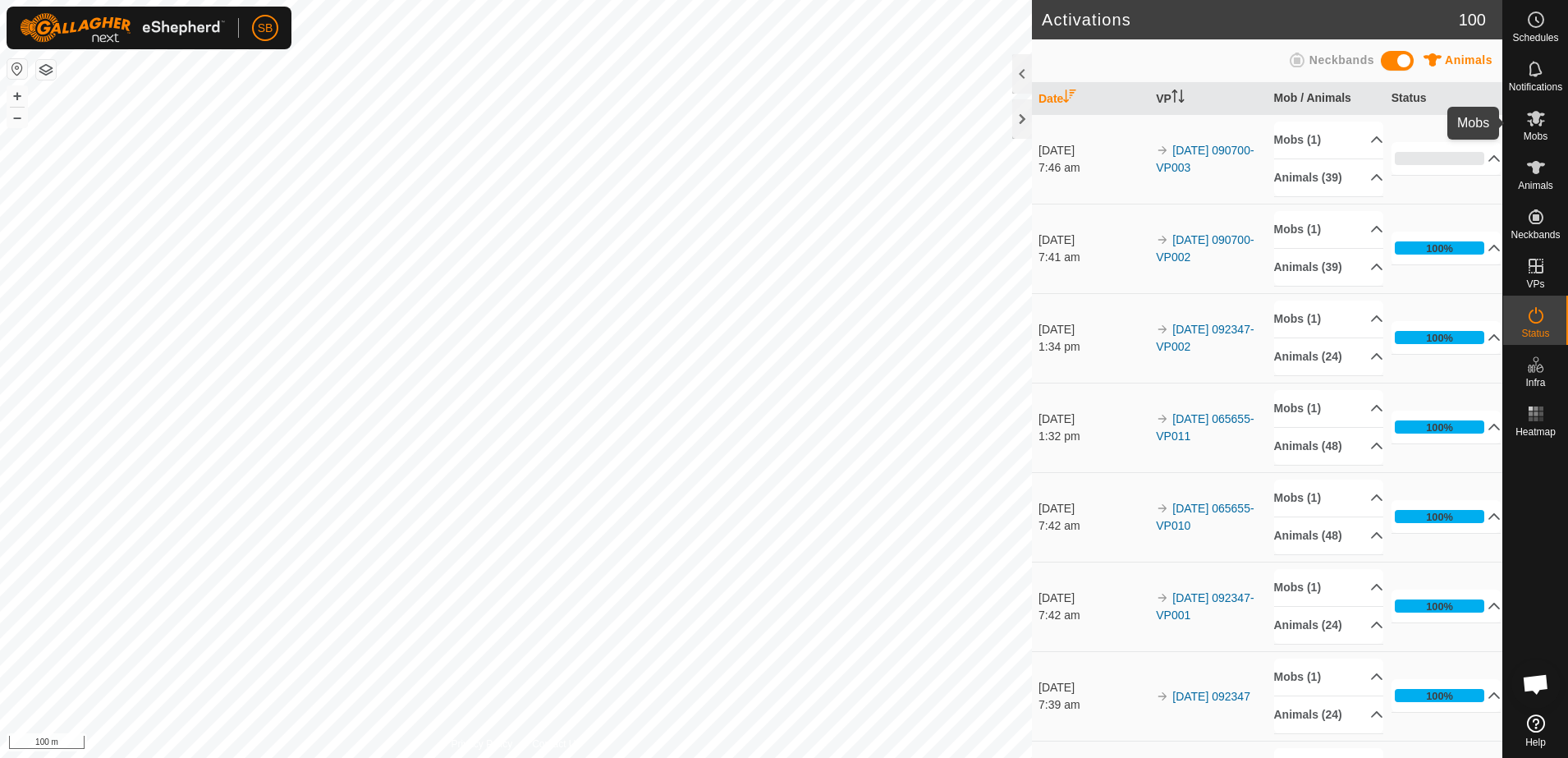
click at [1542, 141] on span "Mobs" at bounding box center [1536, 136] width 24 height 10
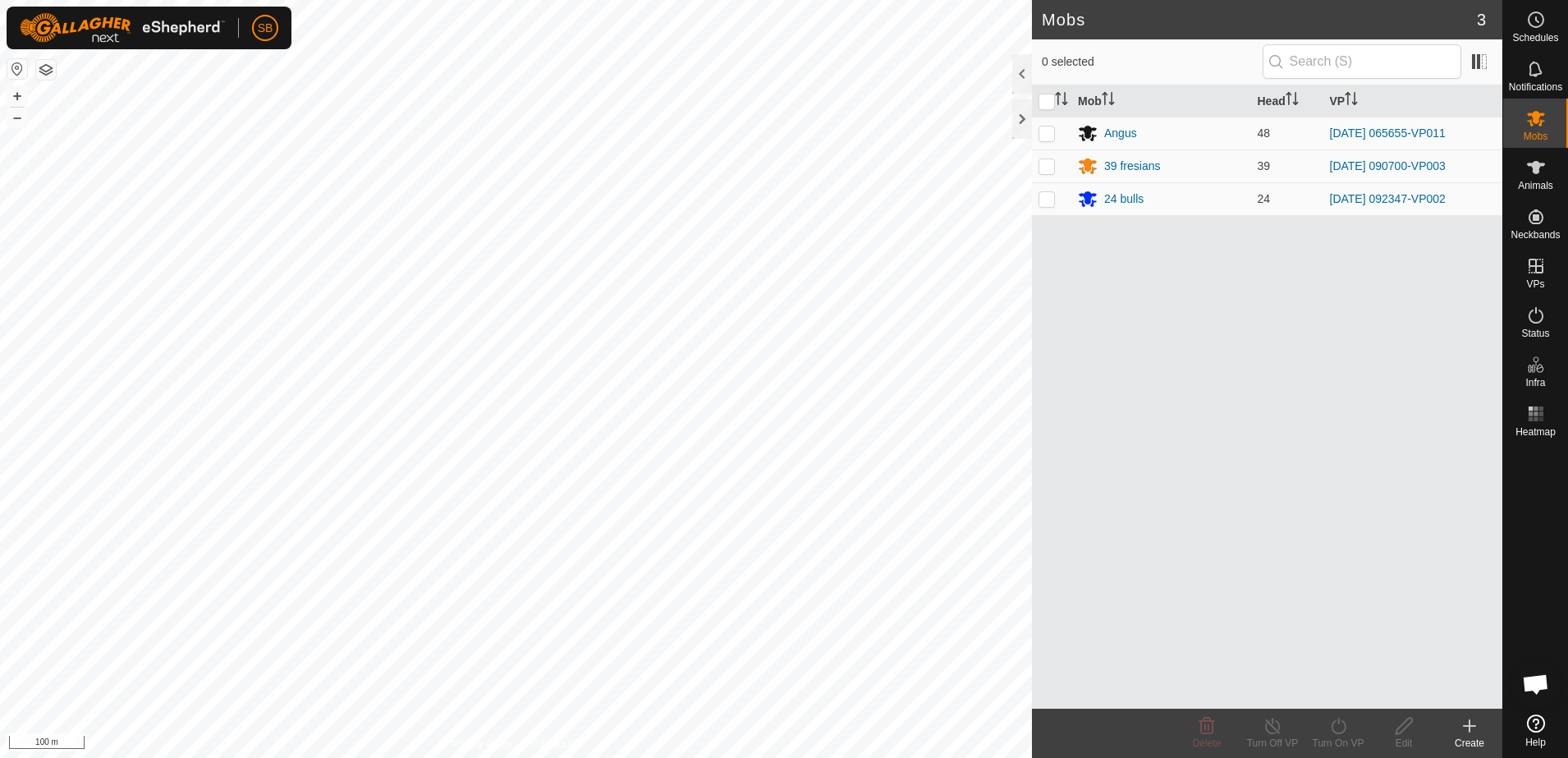
click at [1044, 132] on p-checkbox at bounding box center [1047, 133] width 16 height 13
click at [1051, 136] on p-checkbox at bounding box center [1047, 133] width 16 height 13
checkbox input "false"
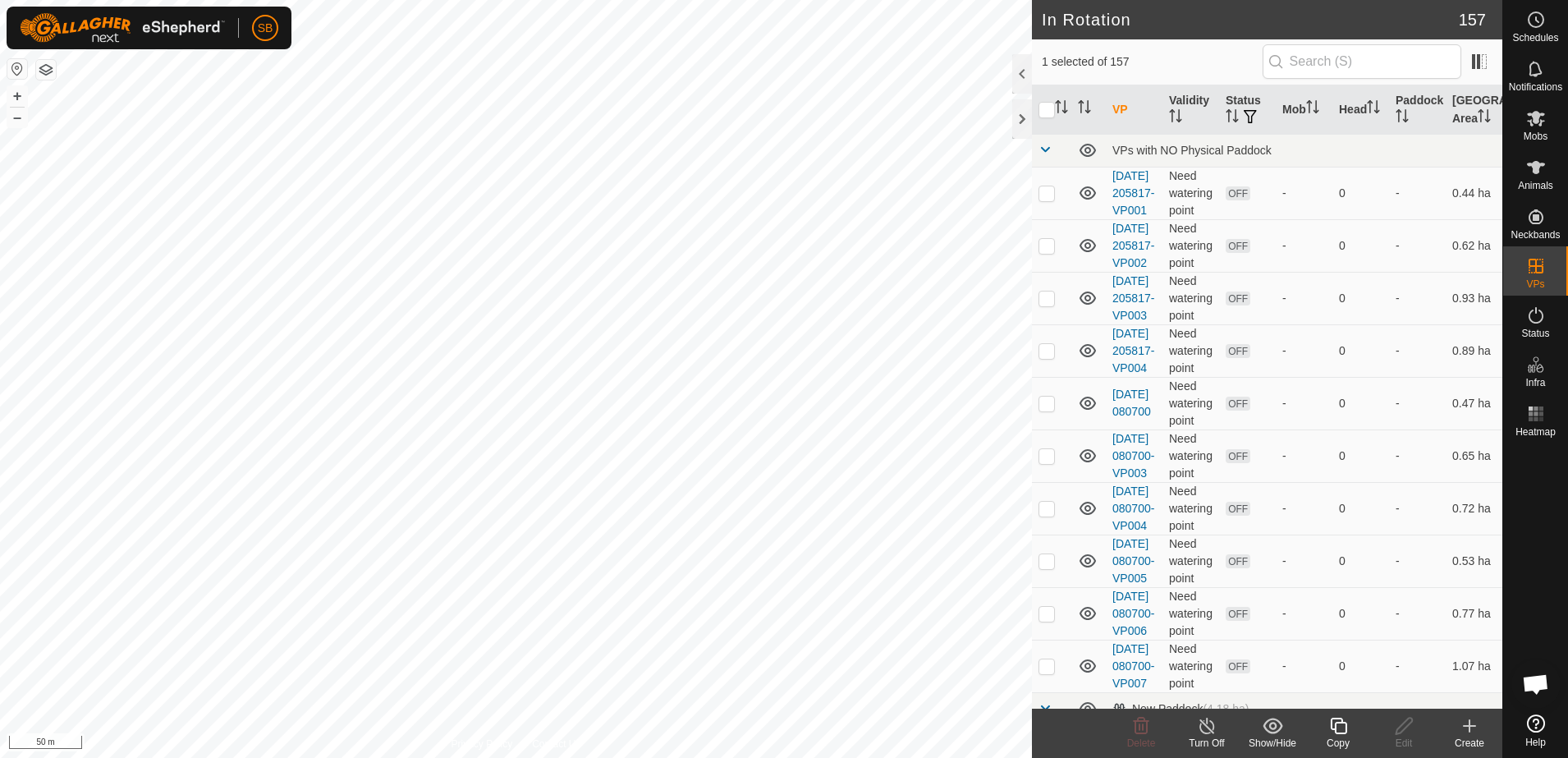
click at [1338, 731] on icon at bounding box center [1338, 726] width 20 height 20
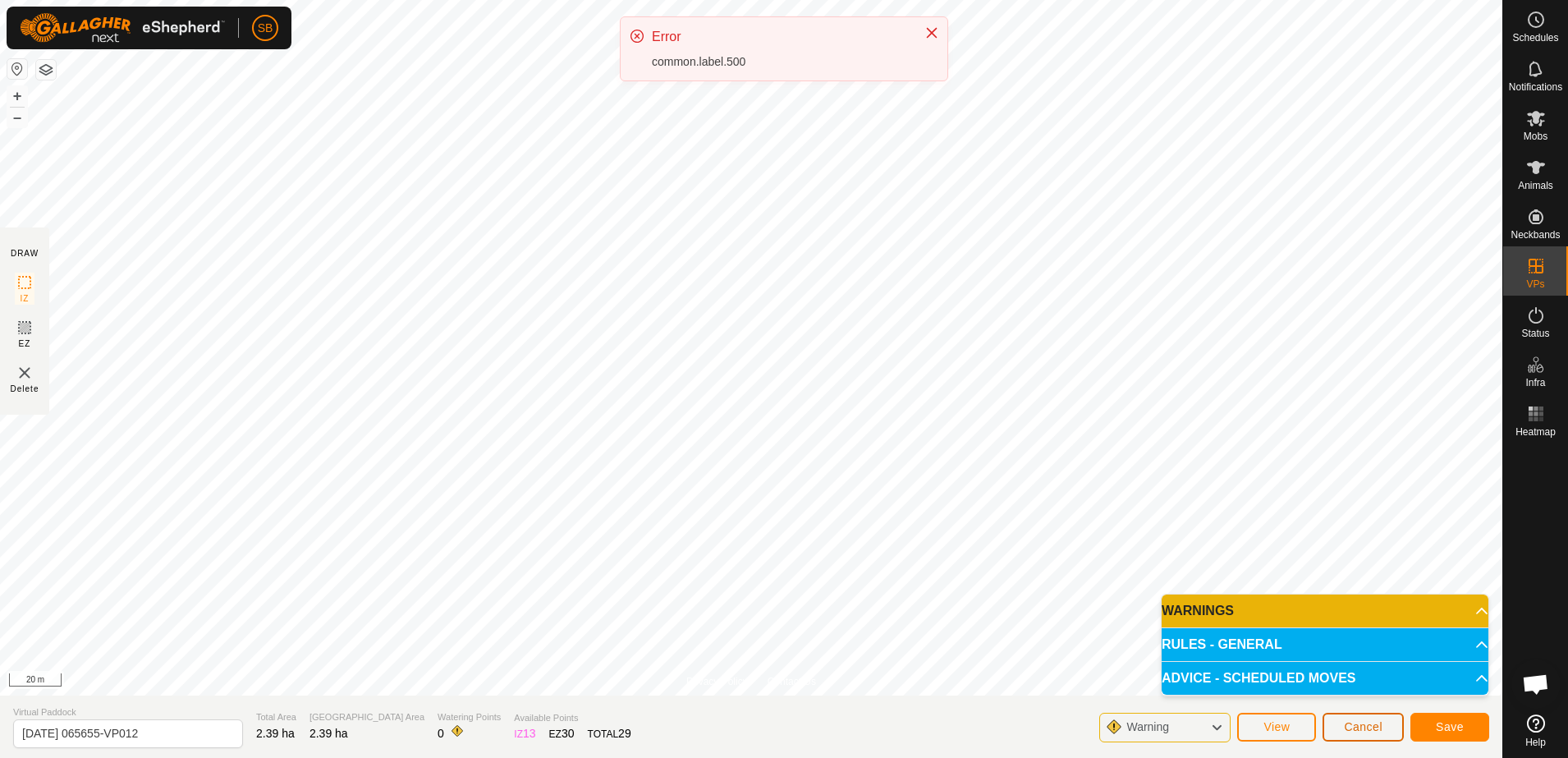
click at [1346, 735] on button "Cancel" at bounding box center [1363, 727] width 81 height 28
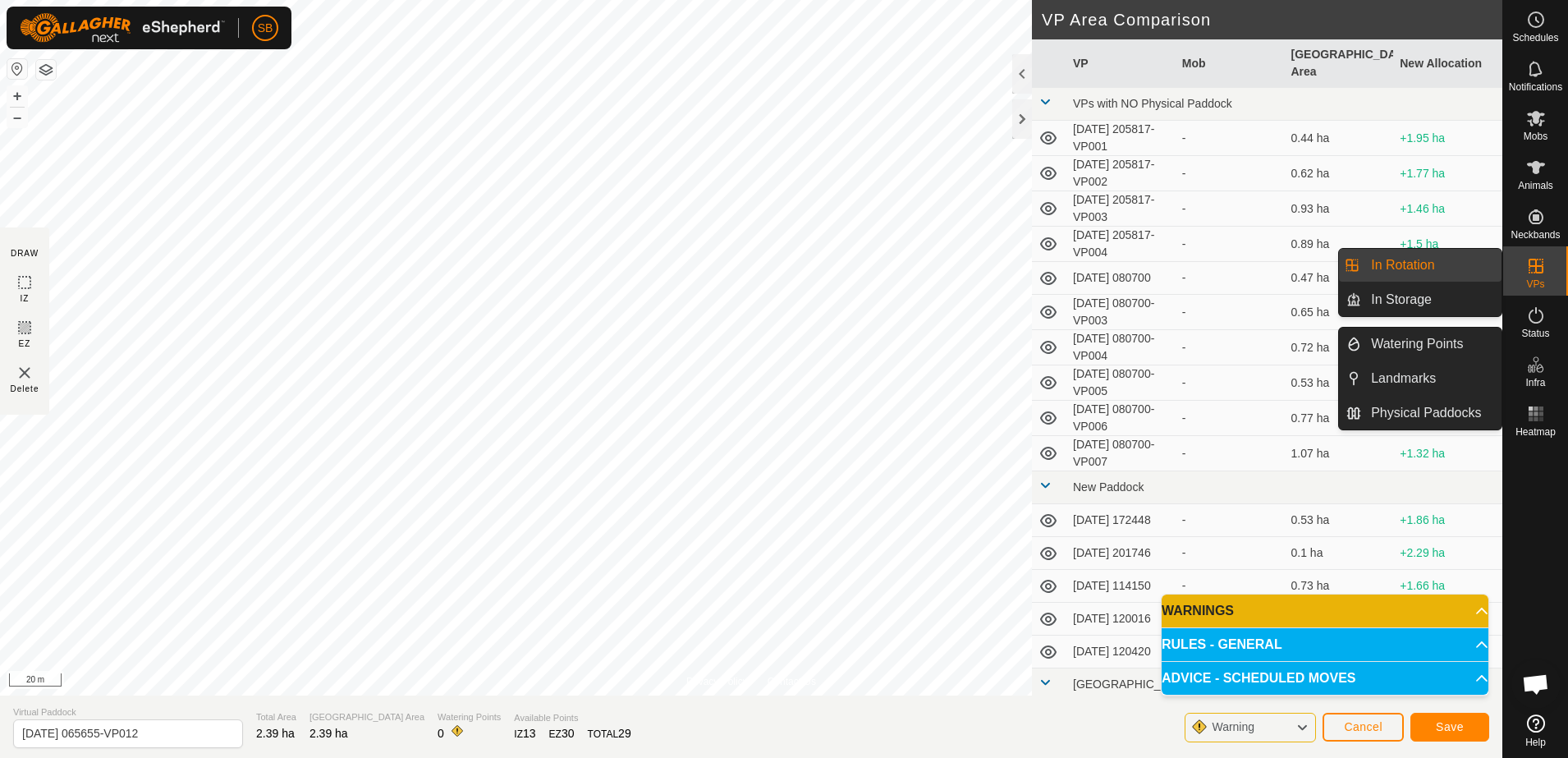
click at [1533, 279] on span "VPs" at bounding box center [1536, 284] width 18 height 10
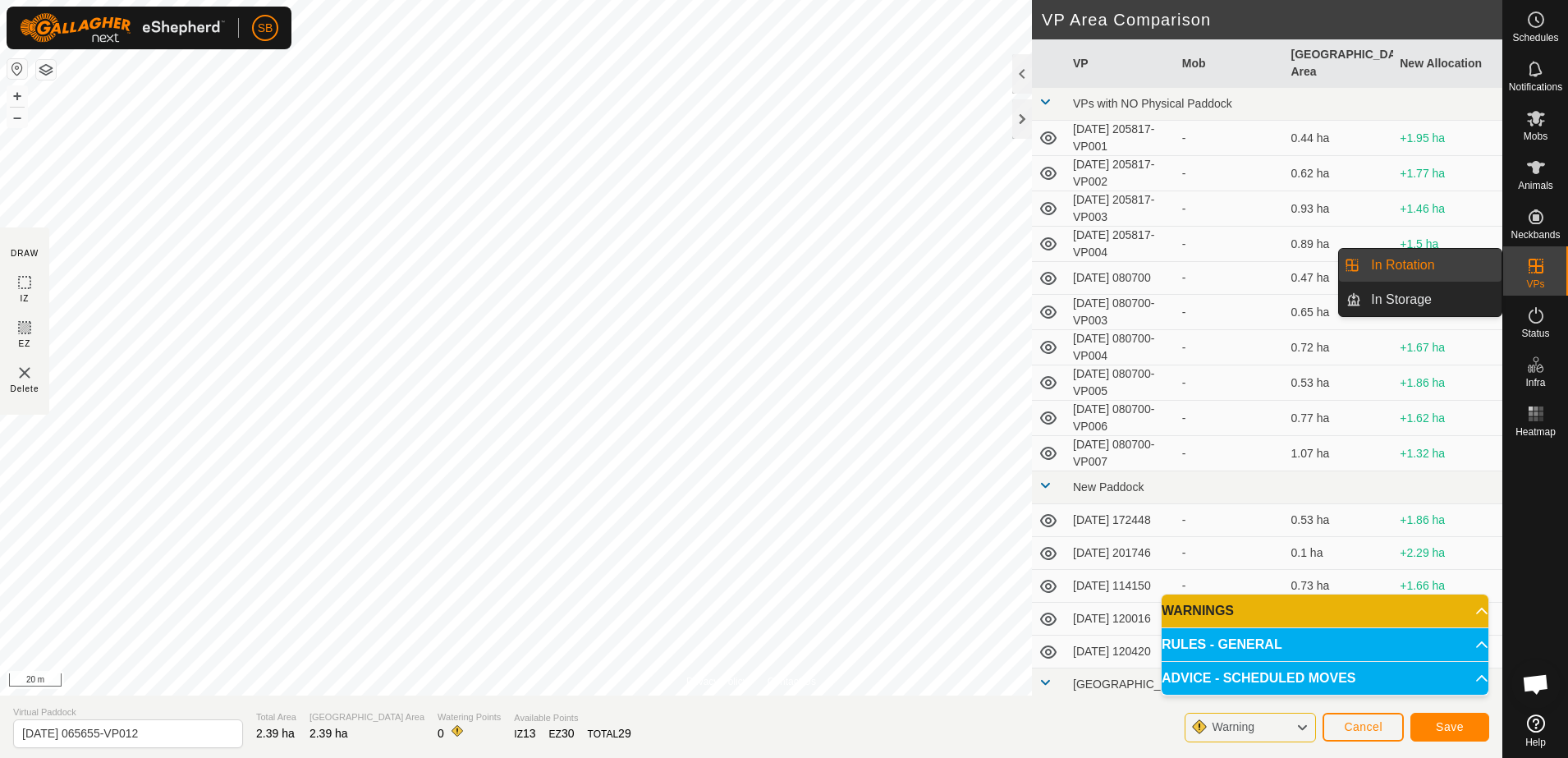
click at [1407, 266] on link "In Rotation" at bounding box center [1431, 265] width 140 height 33
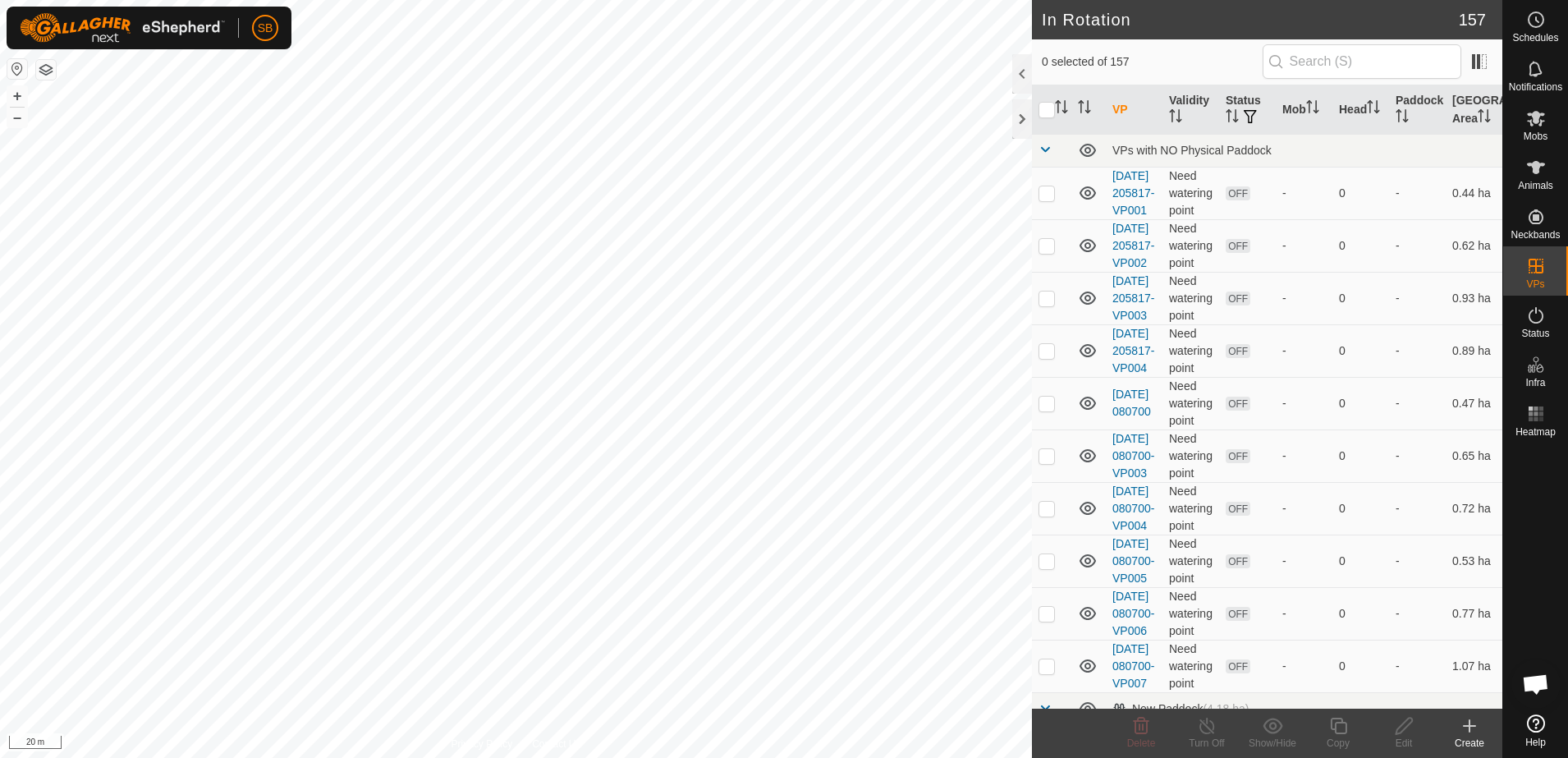
click at [1468, 726] on icon at bounding box center [1470, 726] width 12 height 0
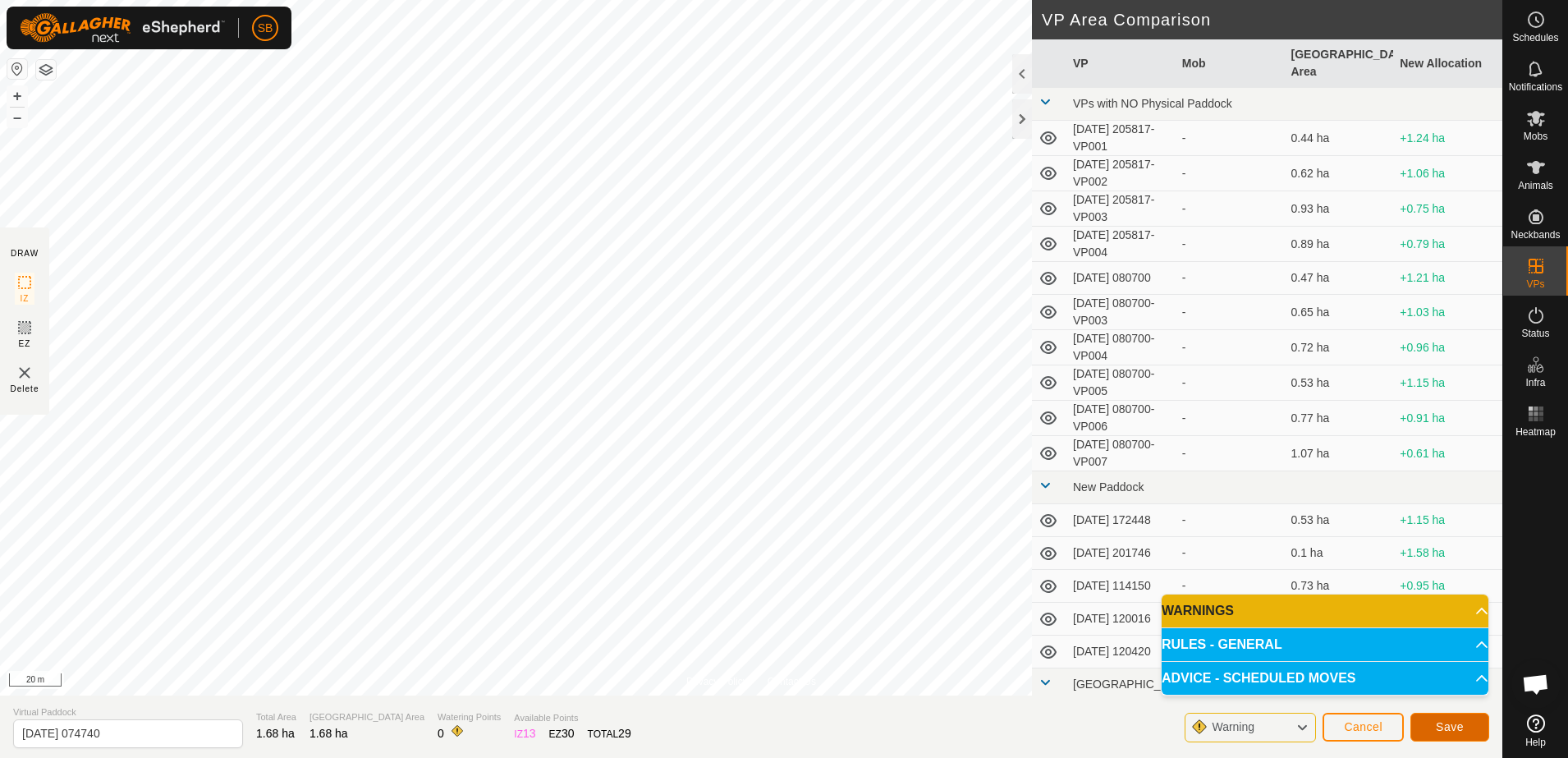
click at [1449, 723] on span "Save" at bounding box center [1450, 727] width 28 height 13
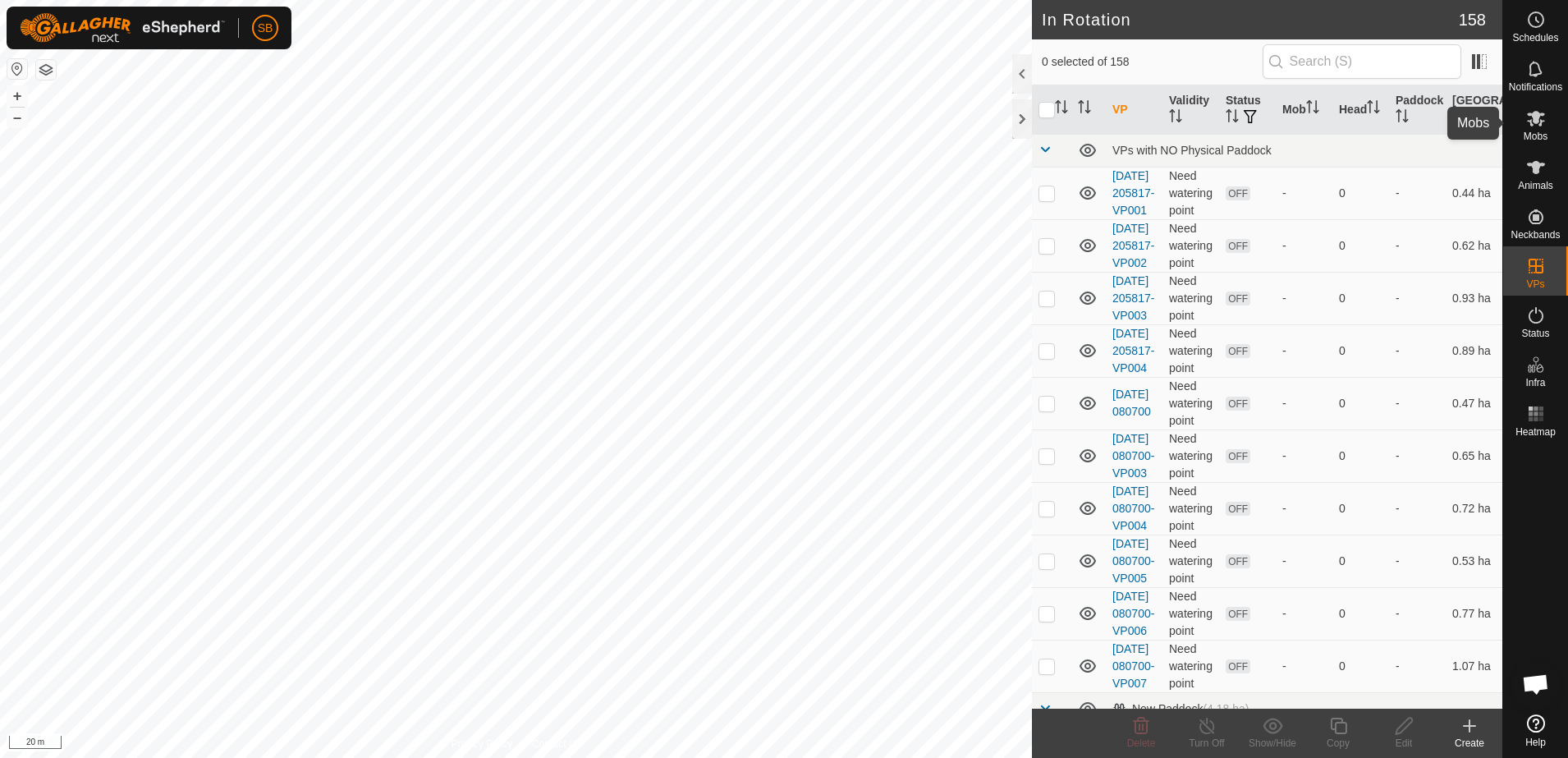
click at [1538, 126] on icon at bounding box center [1537, 118] width 20 height 20
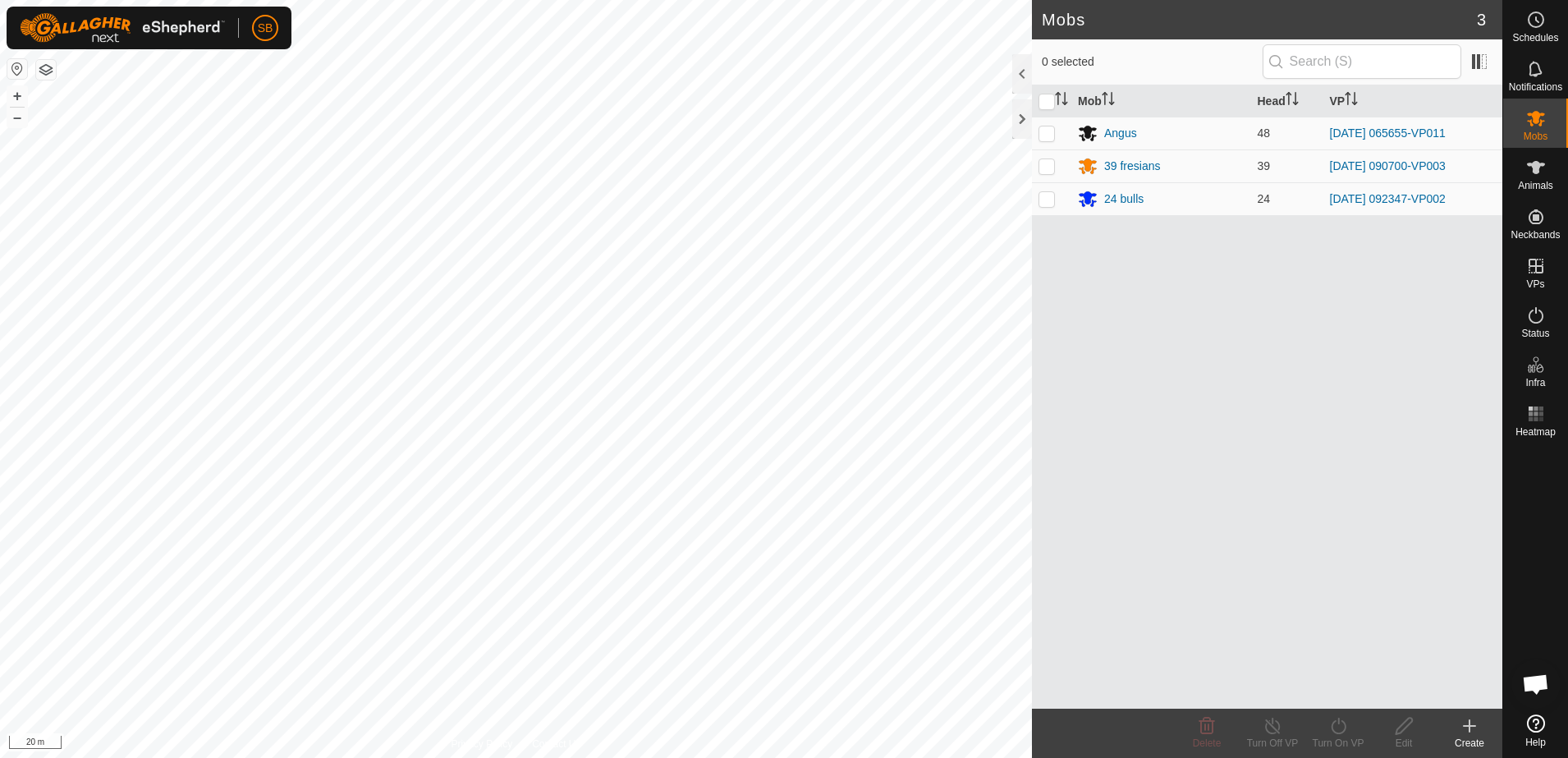
click at [1044, 136] on p-checkbox at bounding box center [1047, 133] width 16 height 13
checkbox input "true"
click at [1355, 723] on turn-on-svg-icon at bounding box center [1338, 726] width 66 height 20
click at [1331, 690] on link "Now" at bounding box center [1388, 690] width 163 height 33
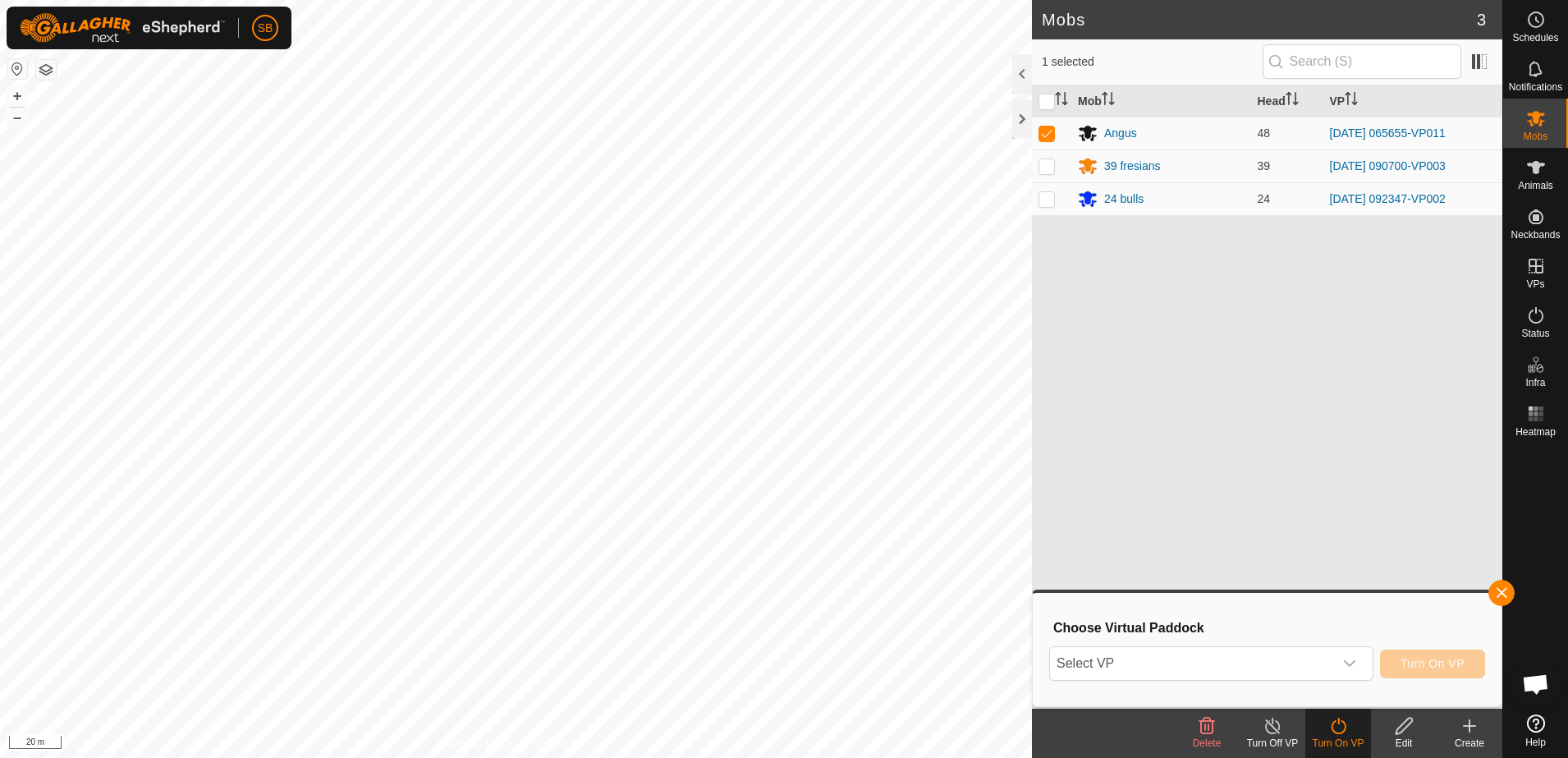
click at [1323, 665] on span "Select VP" at bounding box center [1191, 664] width 283 height 33
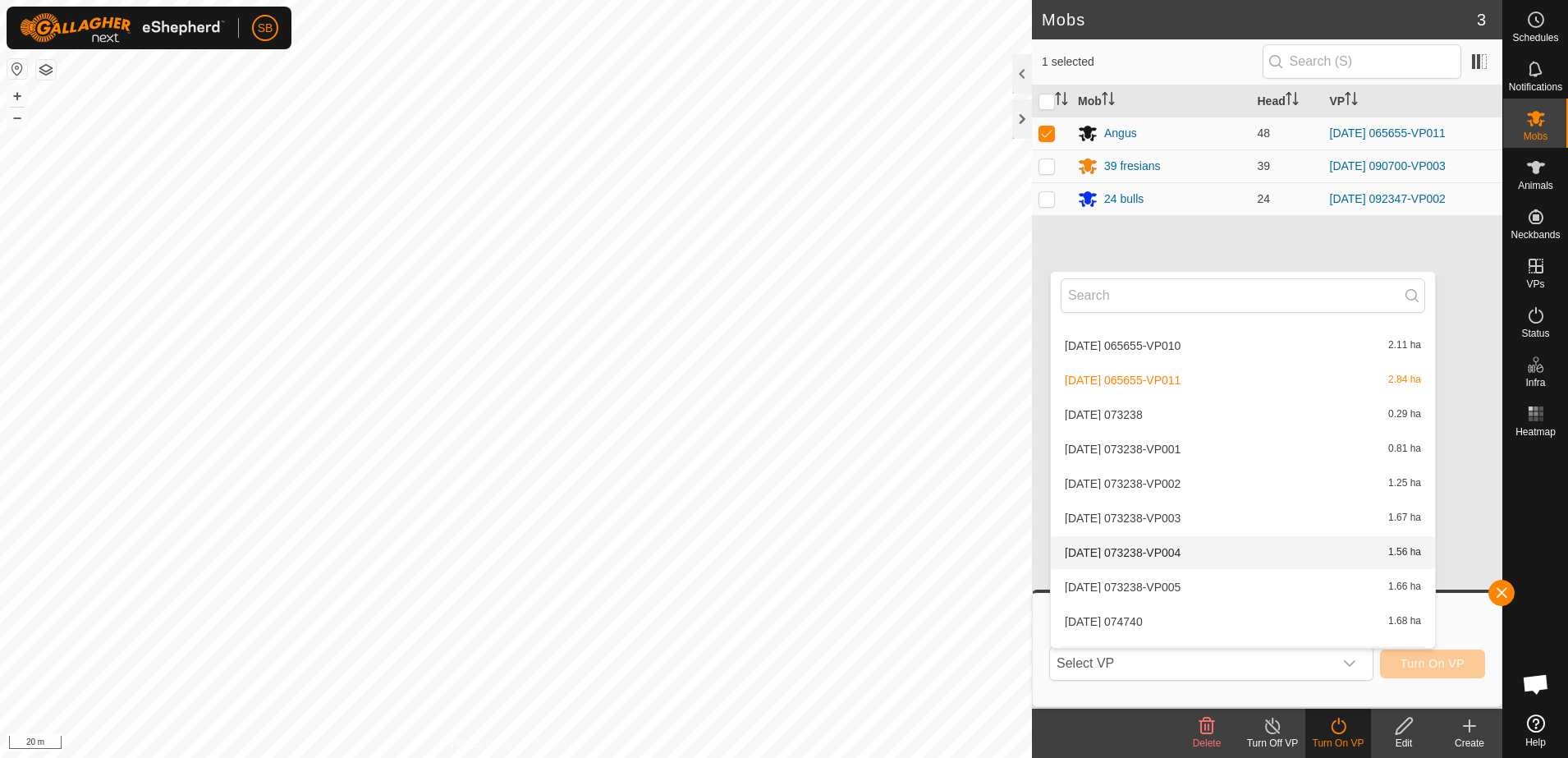
scroll to position [2379, 0]
click at [1163, 520] on li "[DATE] 074740 1.68 ha" at bounding box center [1243, 519] width 384 height 33
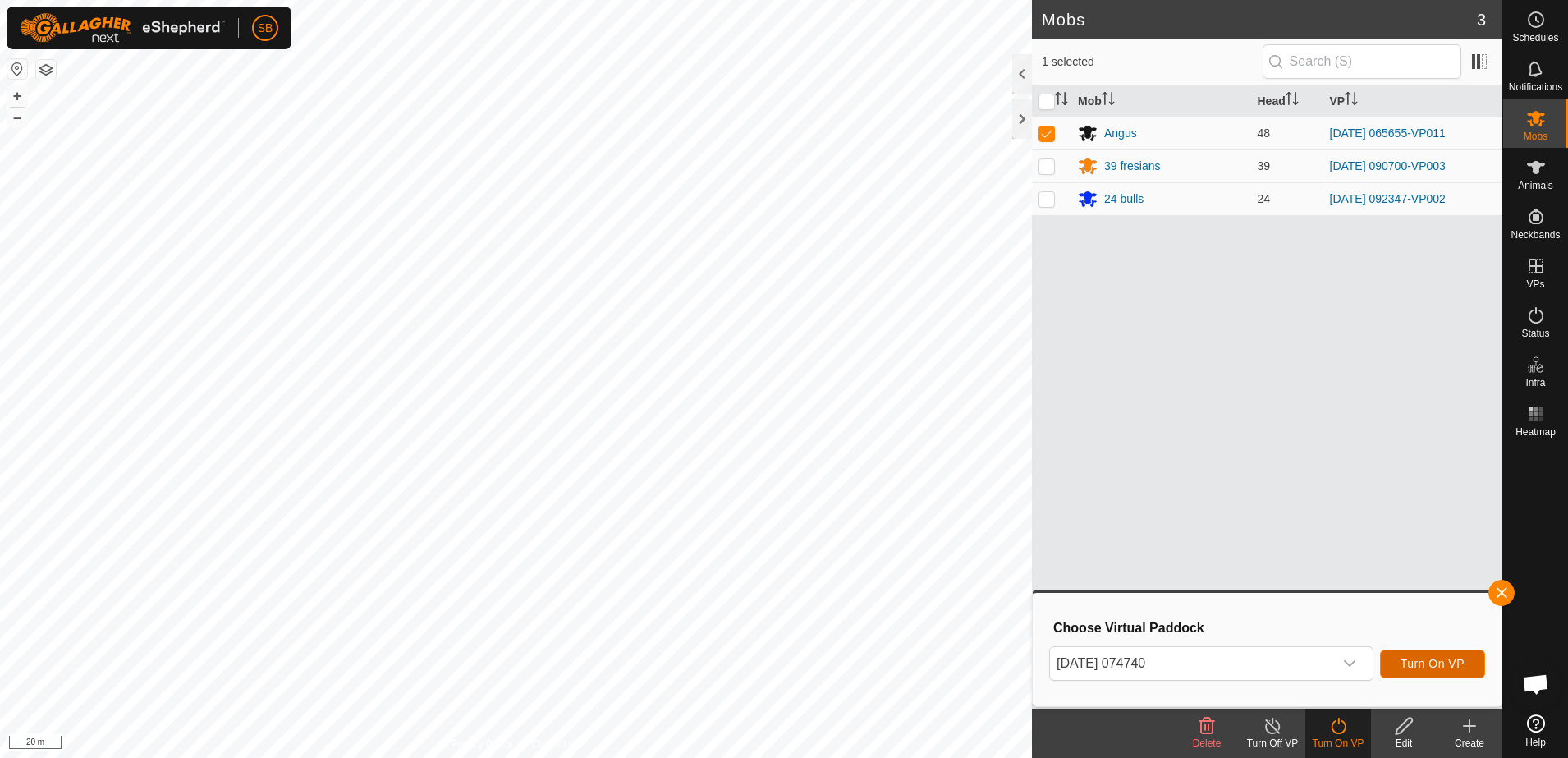
click at [1427, 658] on span "Turn On VP" at bounding box center [1433, 664] width 64 height 13
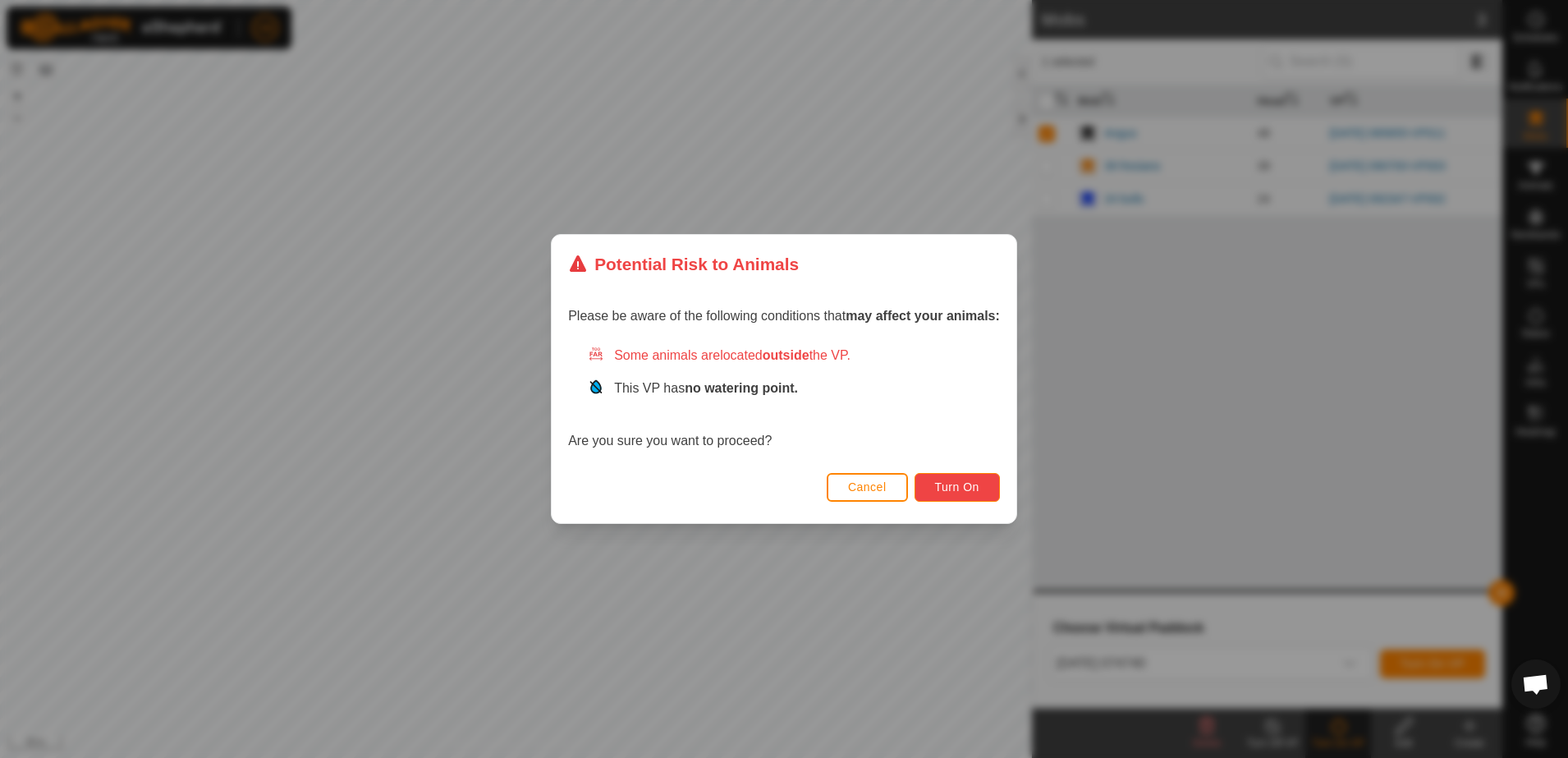
click at [974, 494] on button "Turn On" at bounding box center [957, 487] width 85 height 28
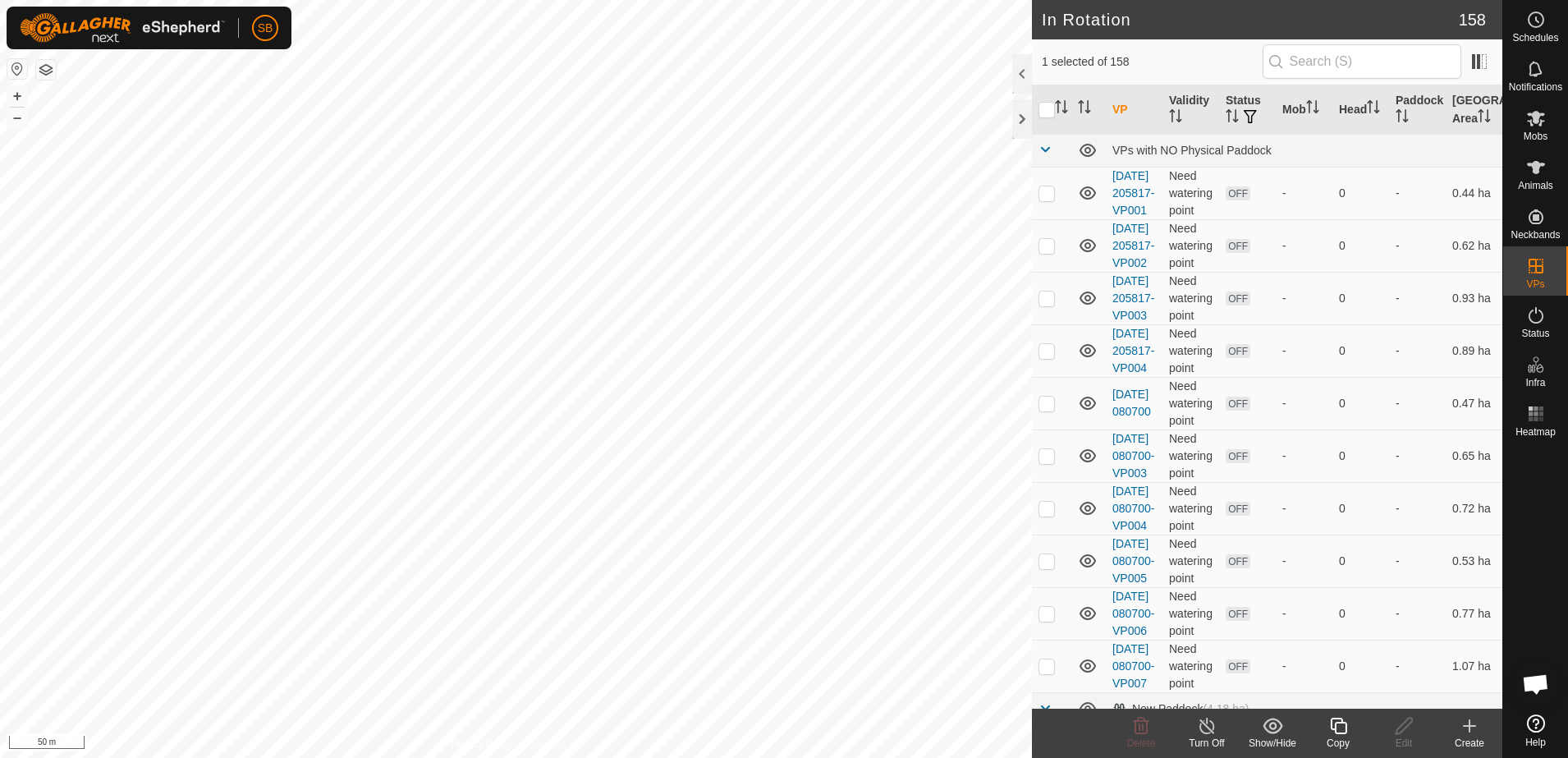
click at [1331, 727] on icon at bounding box center [1338, 726] width 16 height 16
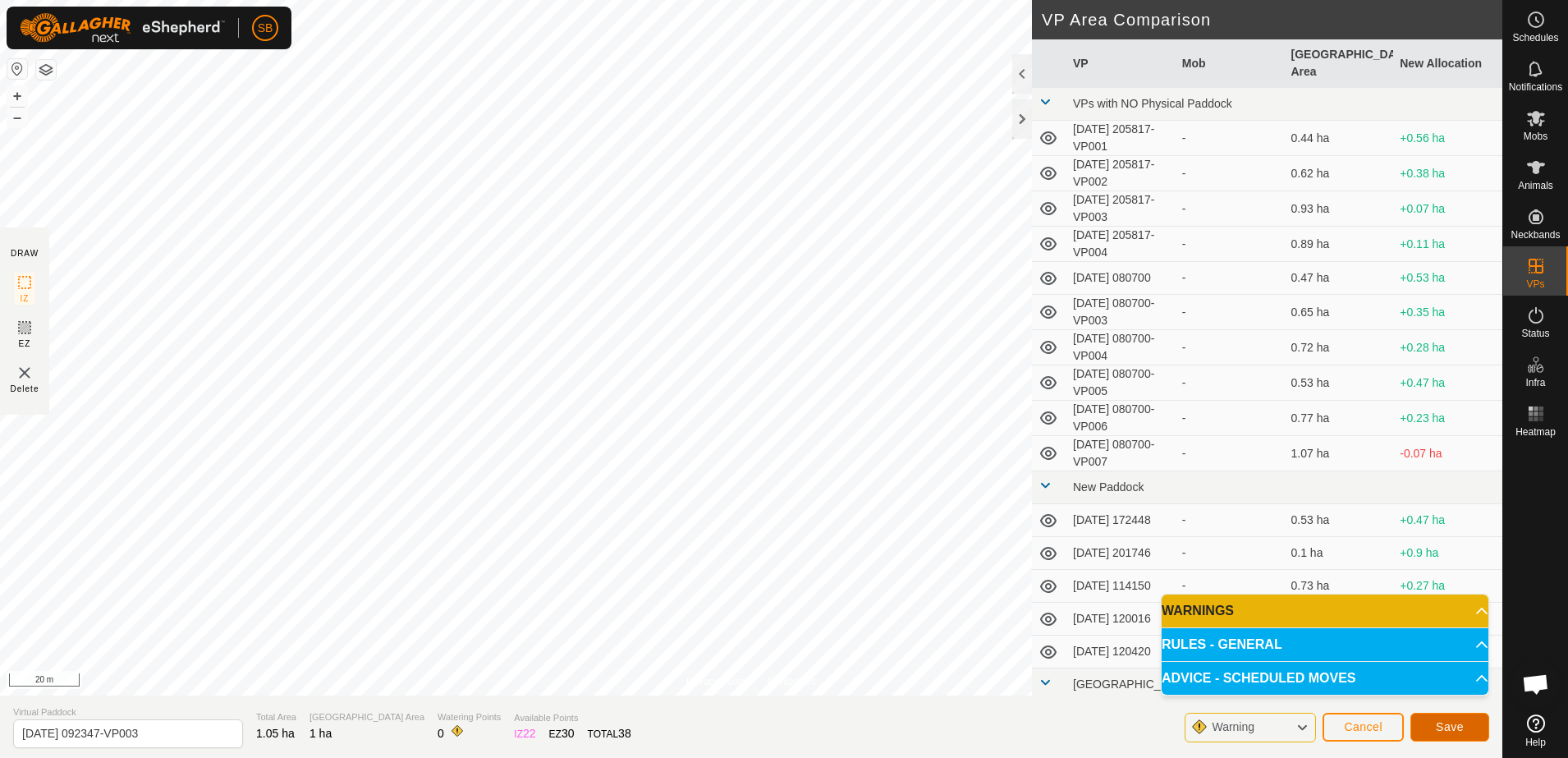
click at [1468, 740] on button "Save" at bounding box center [1450, 727] width 79 height 28
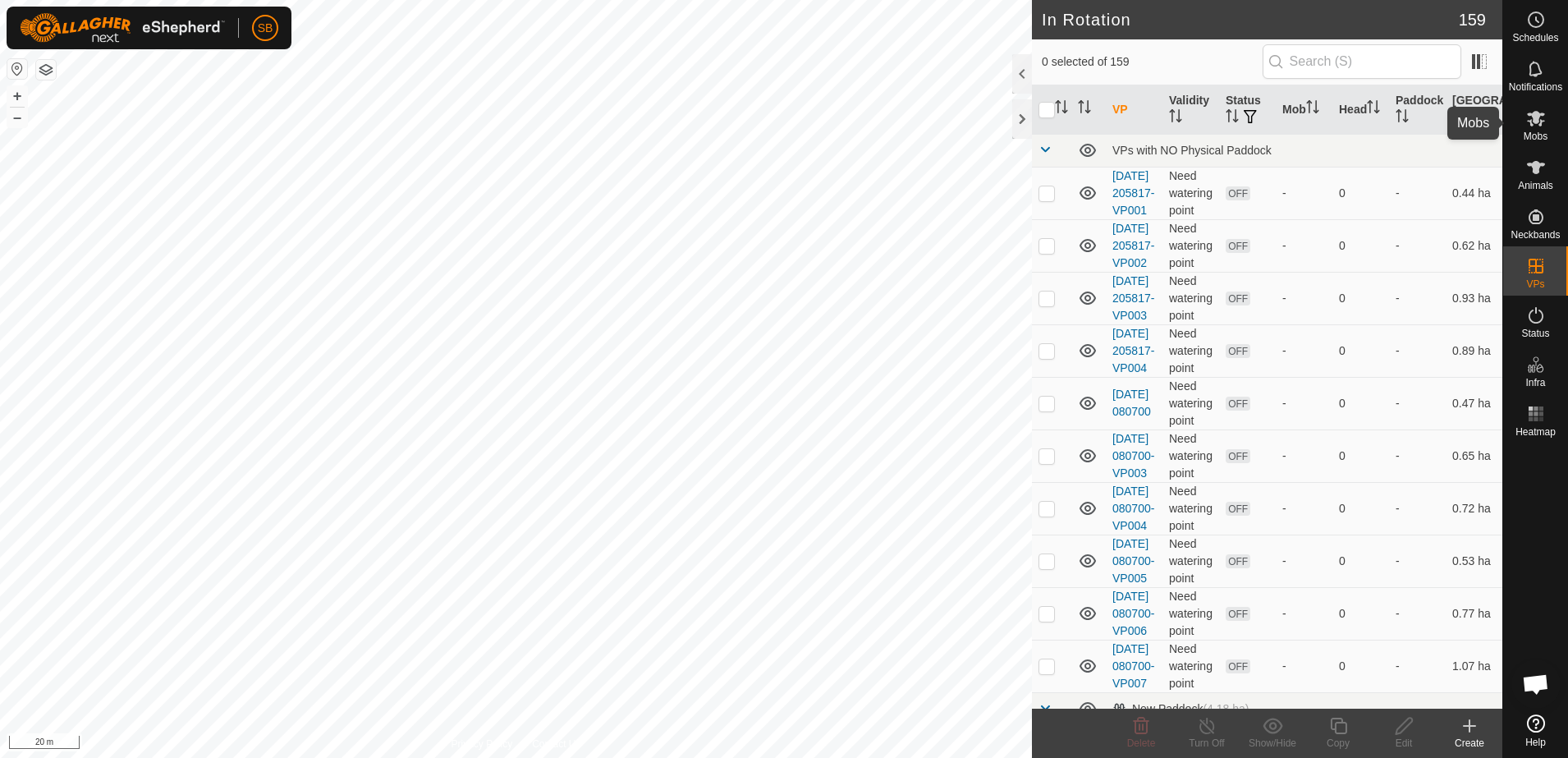
click at [1545, 138] on span "Mobs" at bounding box center [1536, 136] width 24 height 10
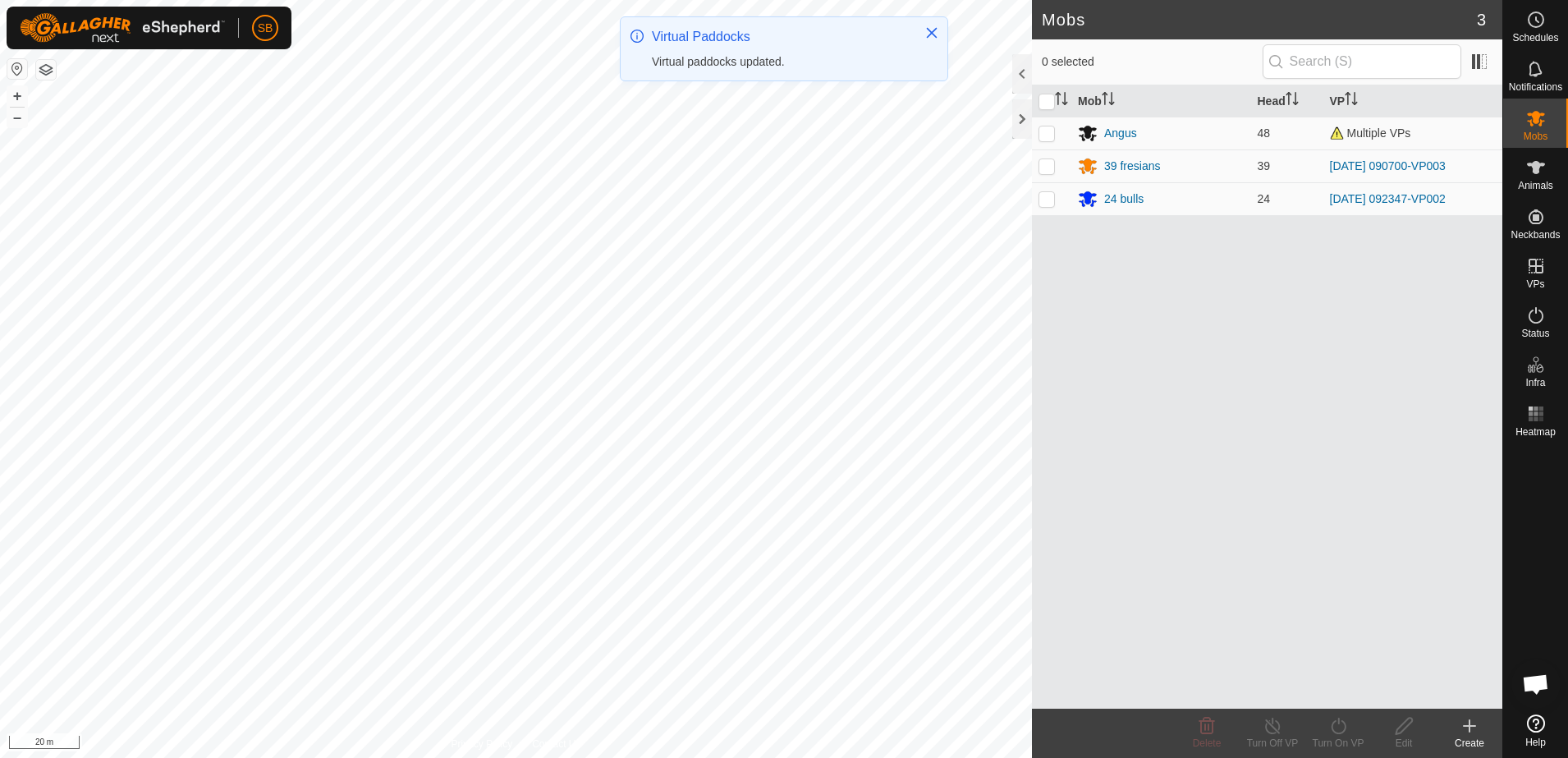
click at [1052, 201] on p-checkbox at bounding box center [1047, 199] width 16 height 13
checkbox input "true"
click at [1346, 731] on icon at bounding box center [1338, 726] width 20 height 20
click at [1325, 683] on link "Now" at bounding box center [1388, 690] width 163 height 33
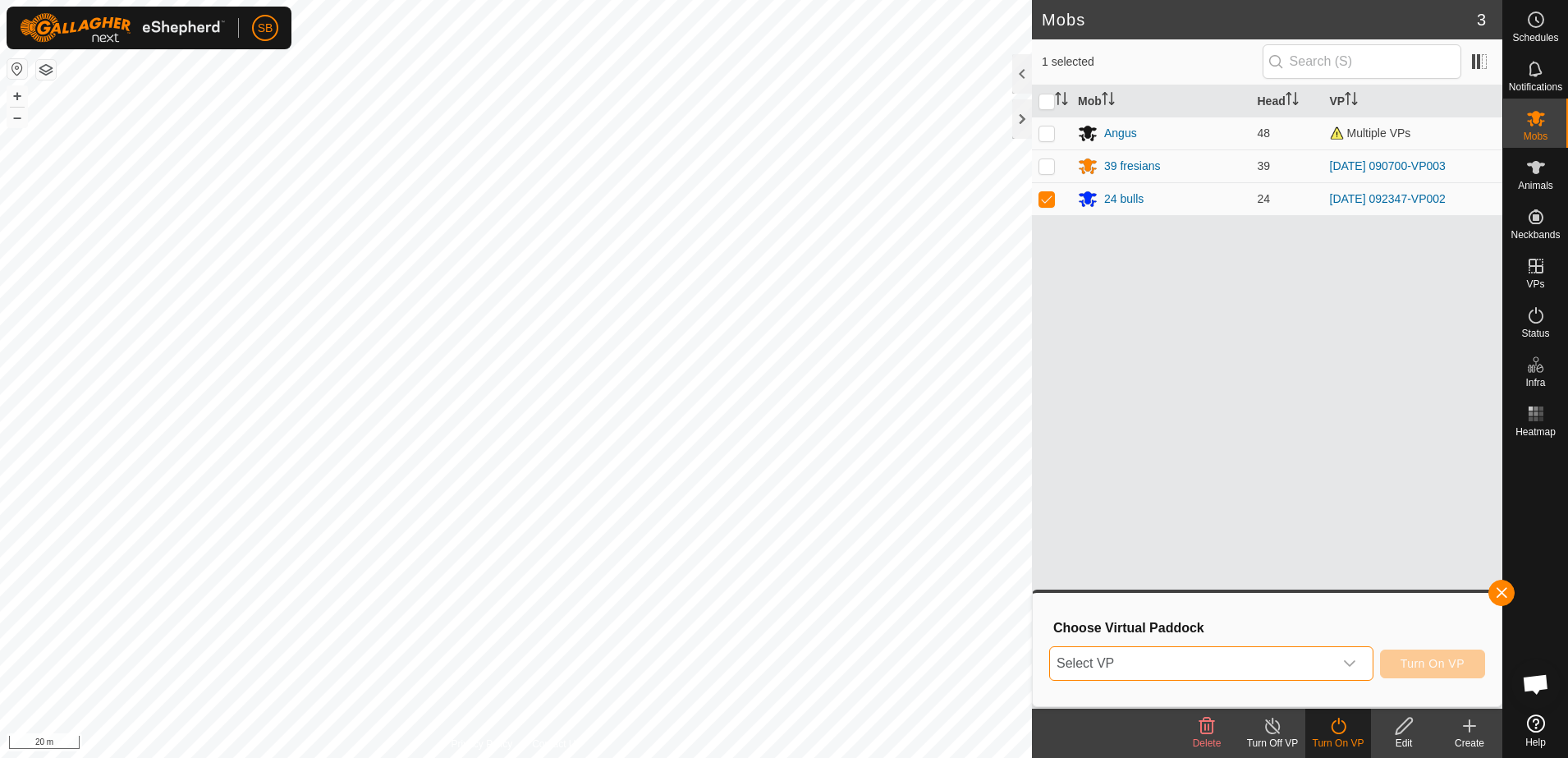
click at [1303, 656] on span "Select VP" at bounding box center [1191, 664] width 283 height 33
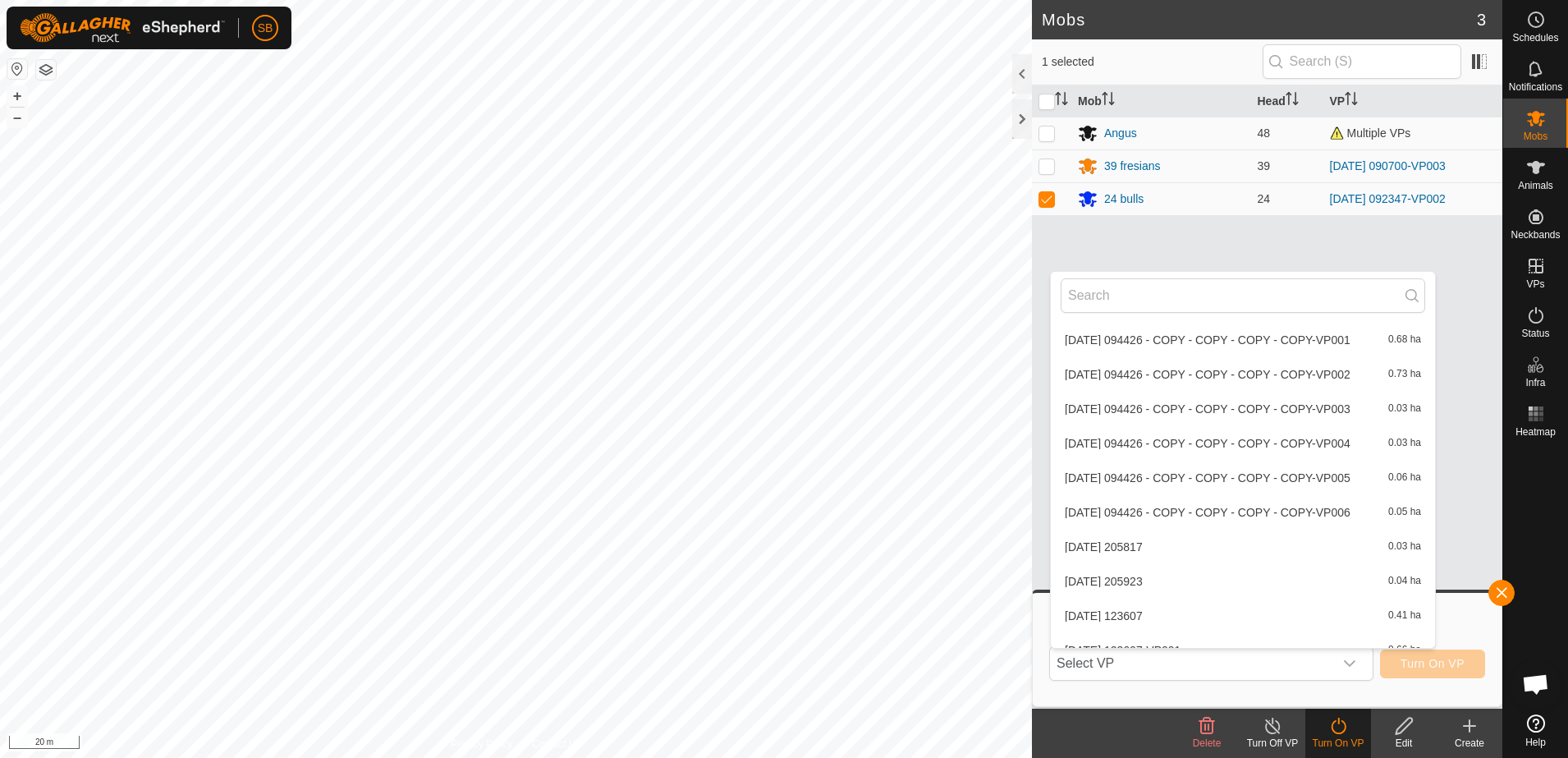
scroll to position [5456, 0]
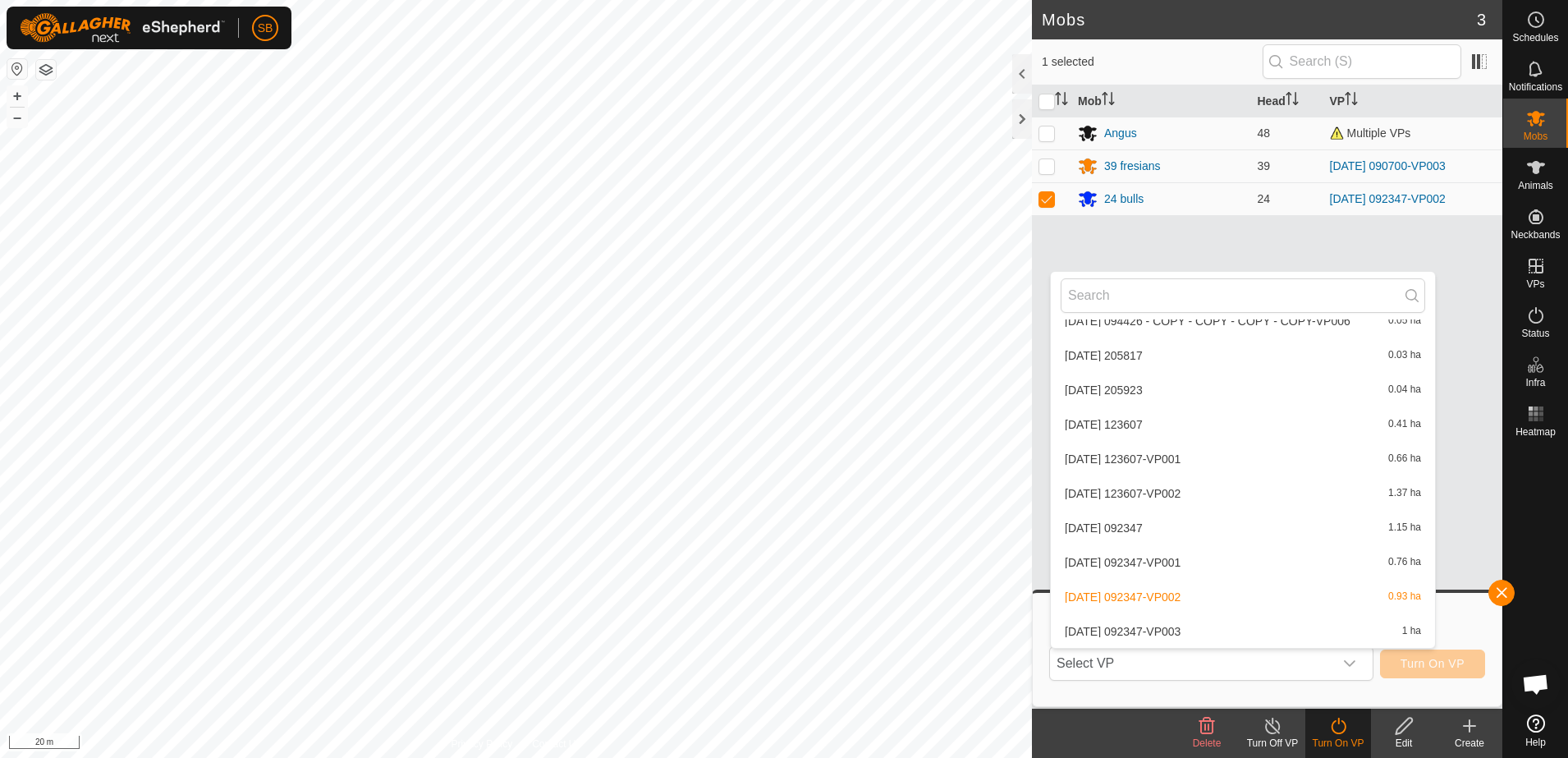
click at [1299, 631] on li "[DATE] 092347-VP003 1 ha" at bounding box center [1243, 632] width 384 height 33
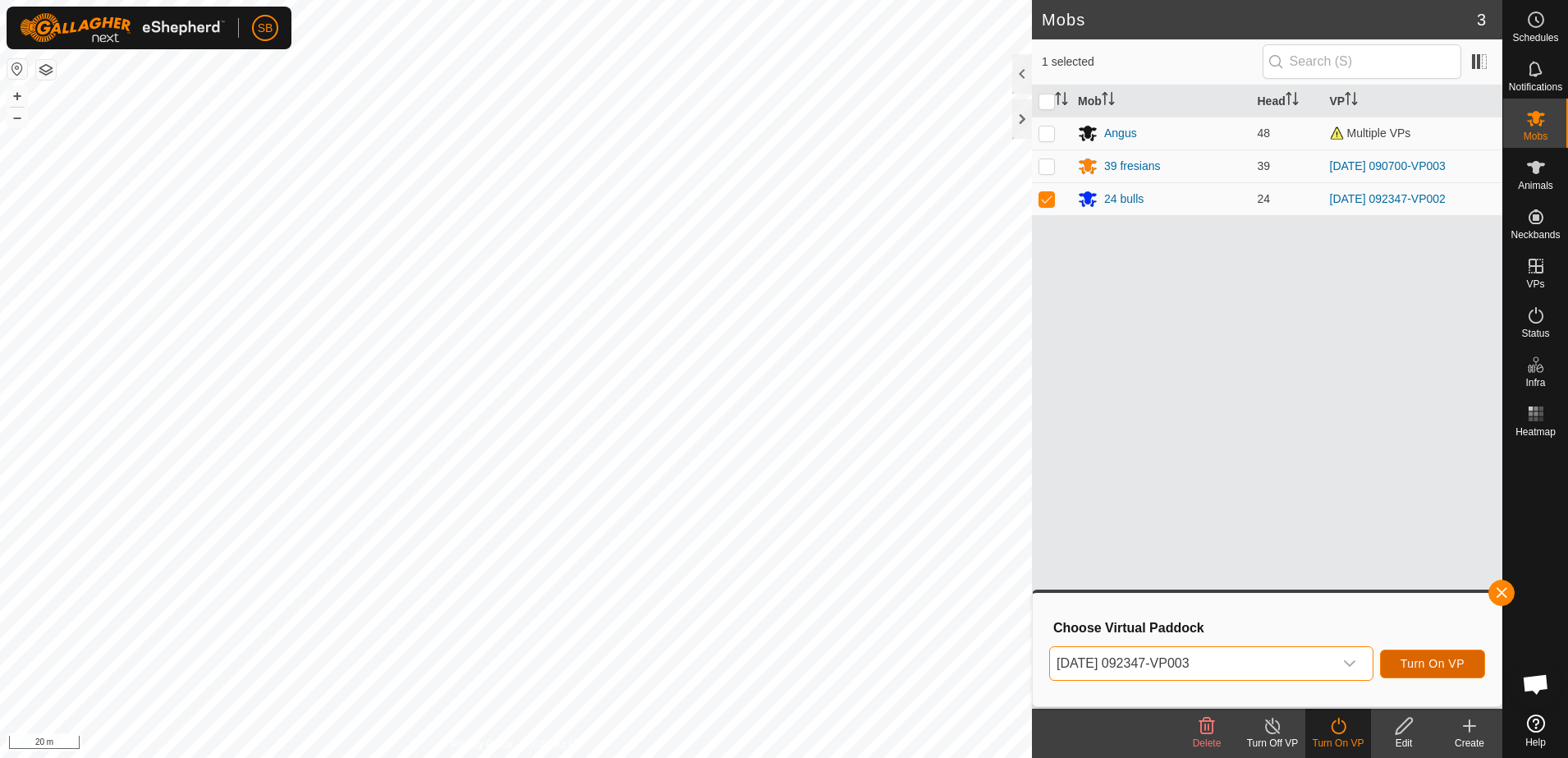
click at [1436, 658] on span "Turn On VP" at bounding box center [1433, 664] width 64 height 13
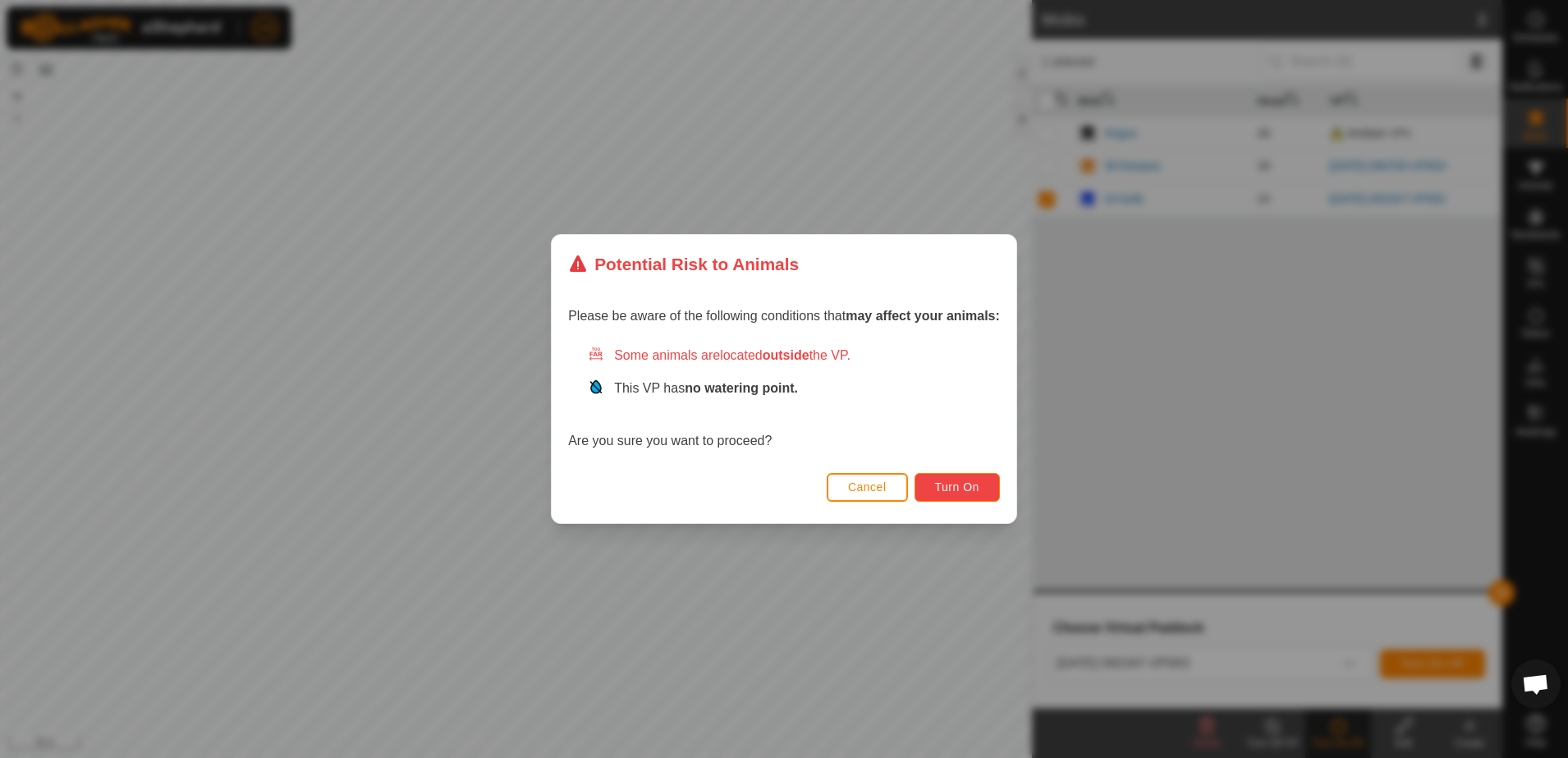
click at [987, 482] on button "Turn On" at bounding box center [957, 487] width 85 height 28
